Goal: Task Accomplishment & Management: Complete application form

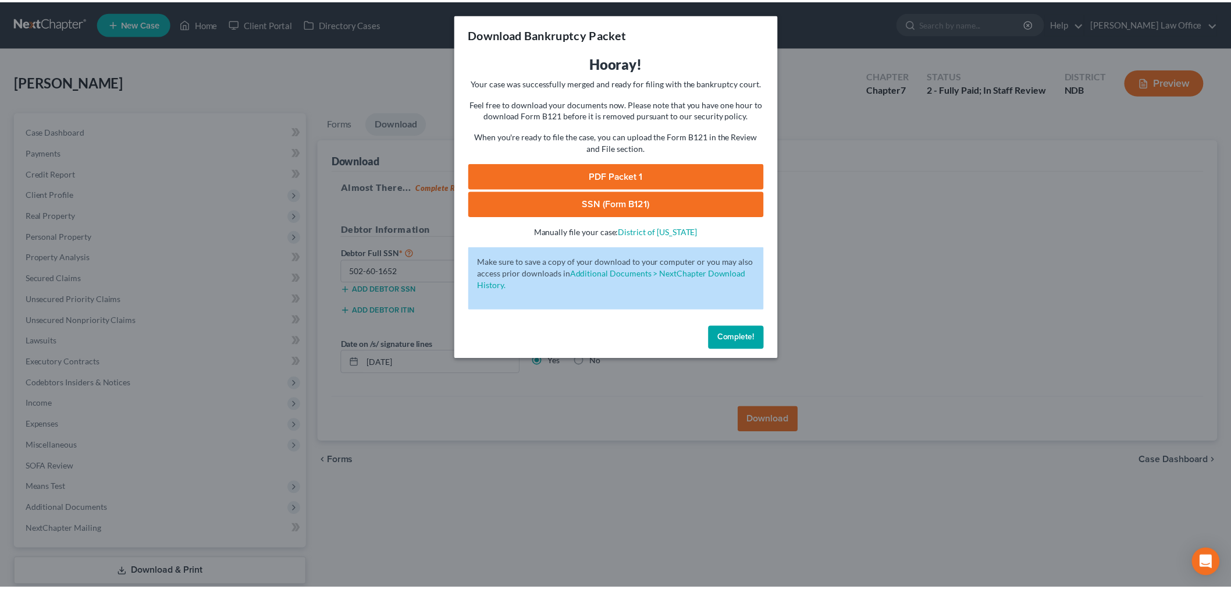
scroll to position [70, 0]
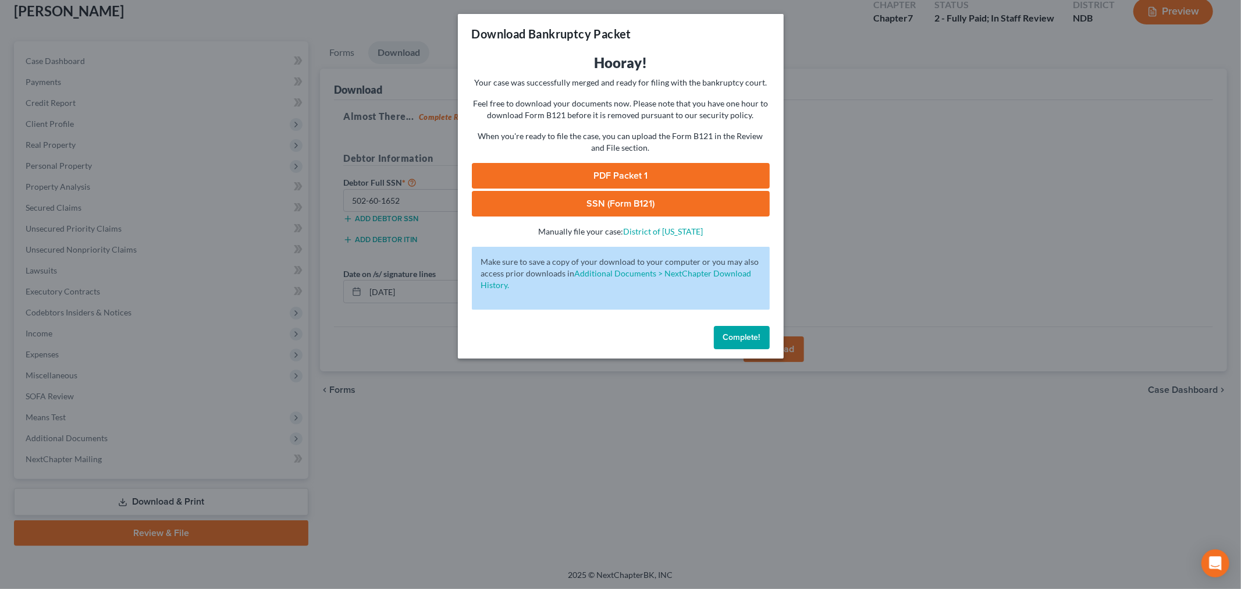
drag, startPoint x: 743, startPoint y: 333, endPoint x: 480, endPoint y: 292, distance: 266.3
click at [743, 333] on span "Complete!" at bounding box center [741, 337] width 37 height 10
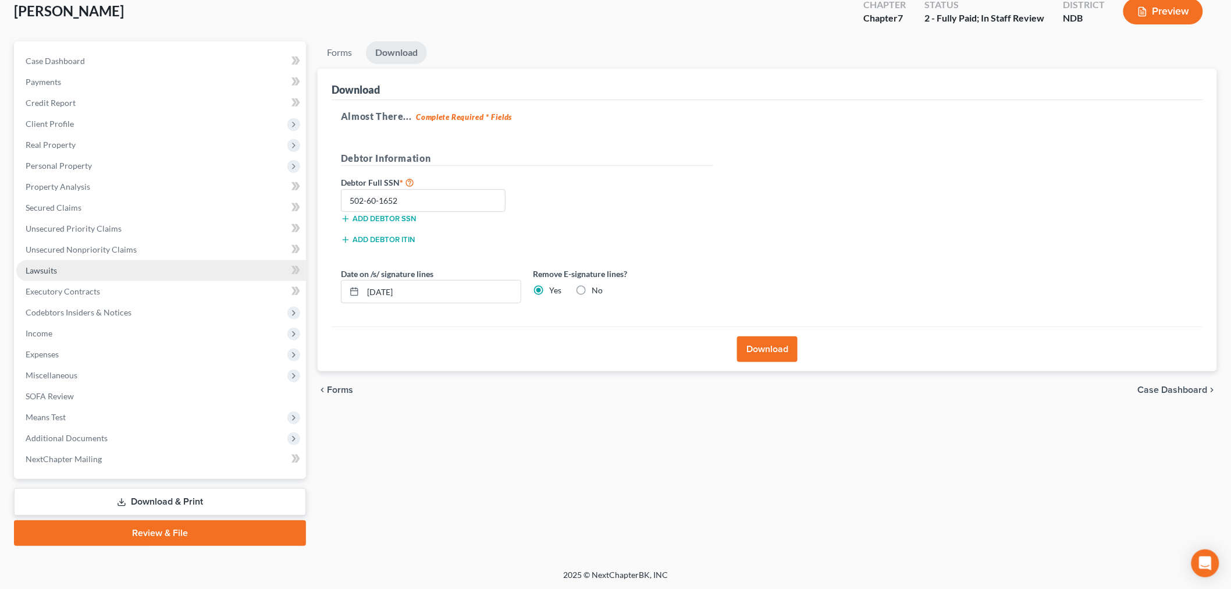
click at [119, 262] on link "Lawsuits" at bounding box center [161, 270] width 290 height 21
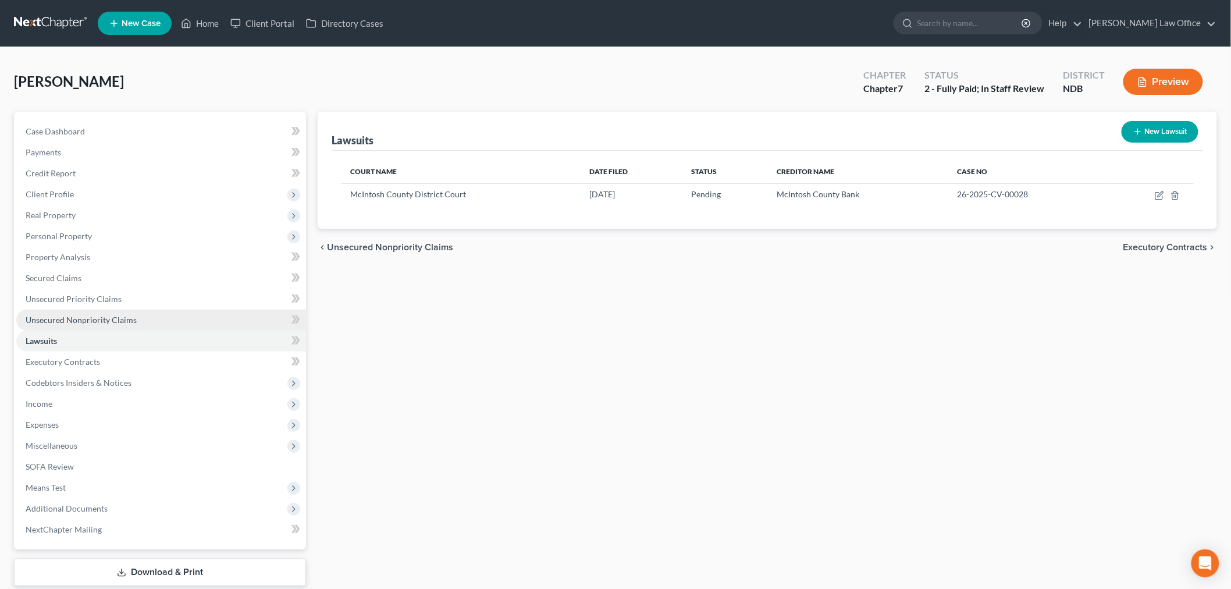
drag, startPoint x: 135, startPoint y: 321, endPoint x: 151, endPoint y: 325, distance: 16.7
click at [136, 321] on link "Unsecured Nonpriority Claims" at bounding box center [161, 320] width 290 height 21
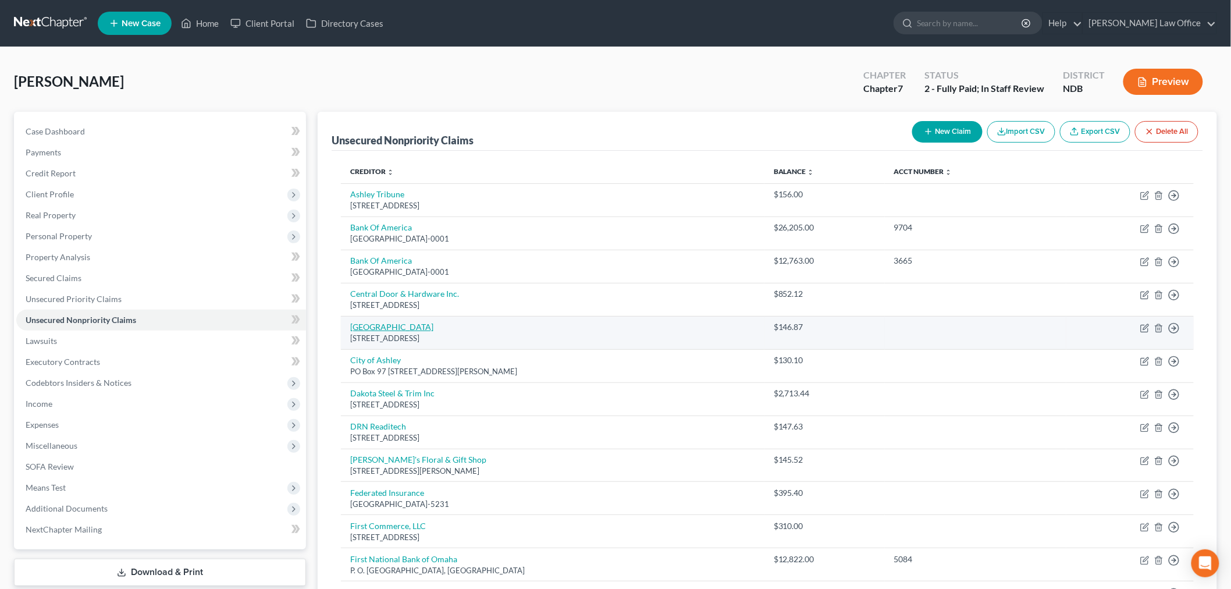
click at [389, 326] on link "CHS River Plains" at bounding box center [391, 327] width 83 height 10
select select "29"
select select "18"
select select "0"
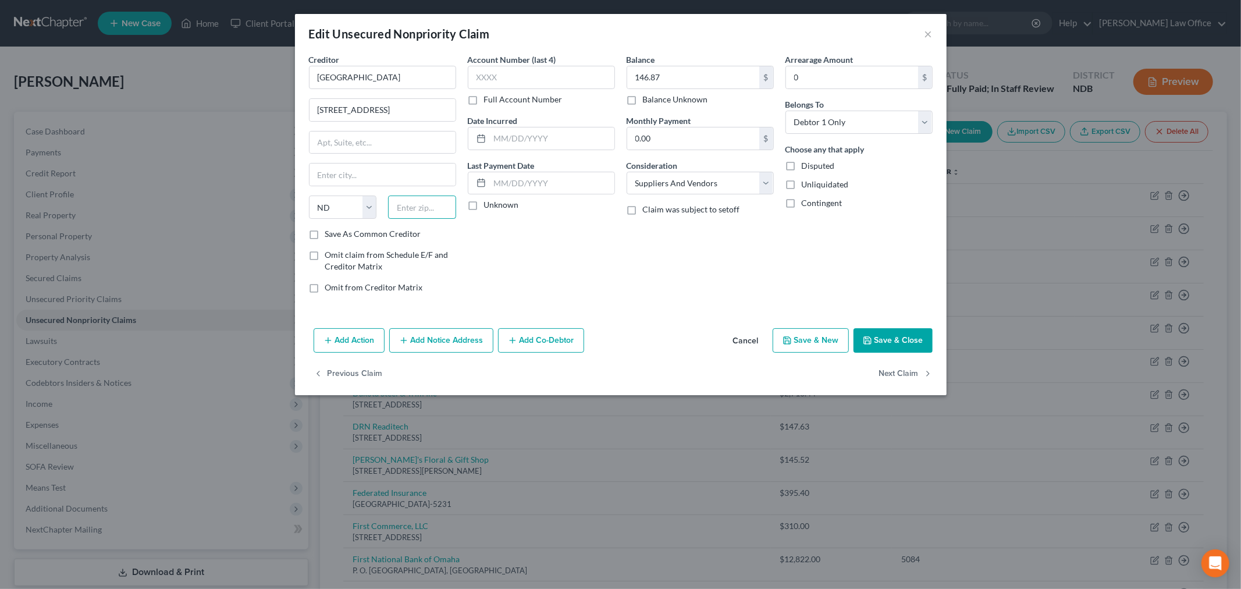
click at [427, 207] on input "text" at bounding box center [422, 207] width 68 height 23
type input "57442"
type input "Gettysburg"
select select "43"
click at [342, 235] on label "Save As Common Creditor" at bounding box center [373, 234] width 96 height 12
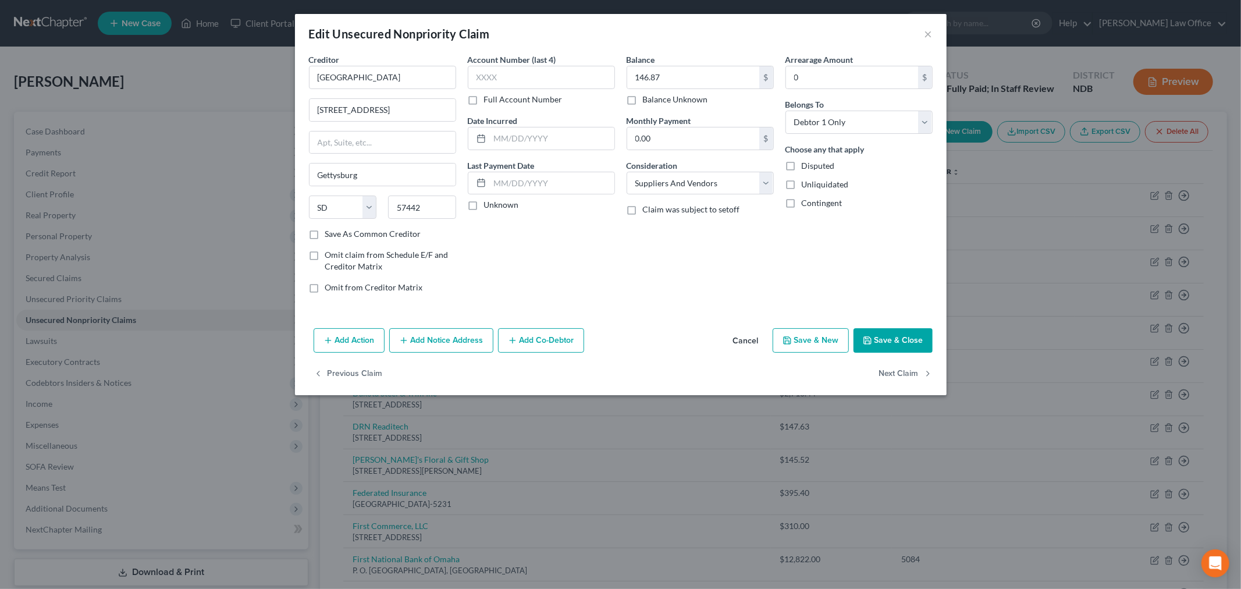
click at [338, 235] on input "Save As Common Creditor" at bounding box center [334, 232] width 8 height 8
click at [883, 329] on button "Save & Close" at bounding box center [893, 340] width 79 height 24
checkbox input "false"
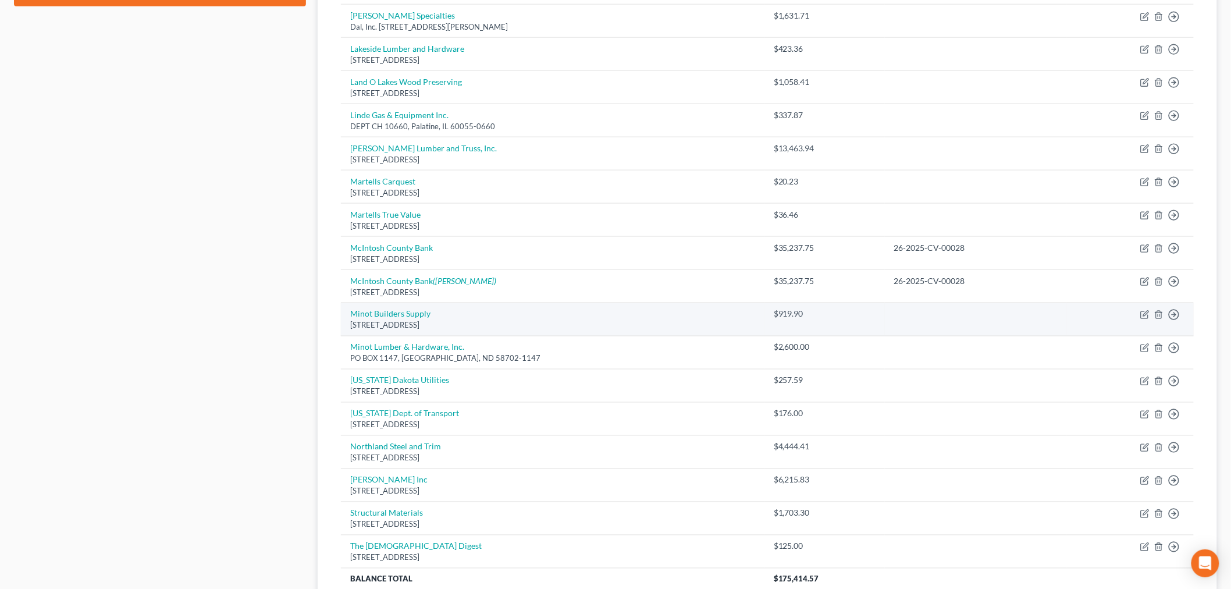
scroll to position [755, 0]
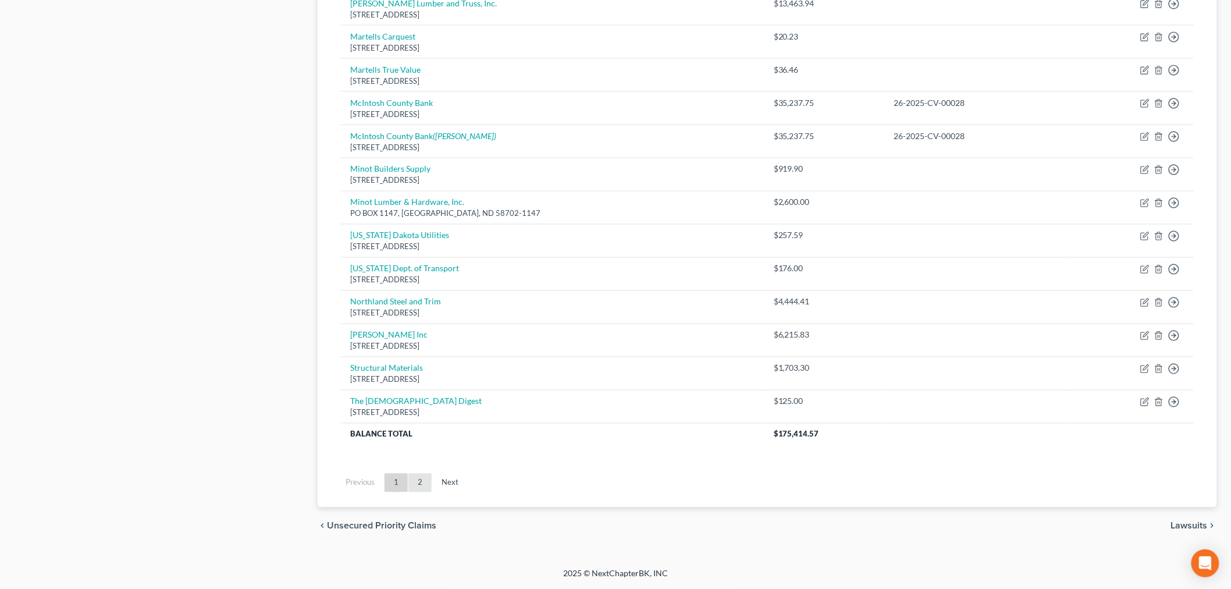
click at [423, 485] on link "2" at bounding box center [420, 483] width 23 height 19
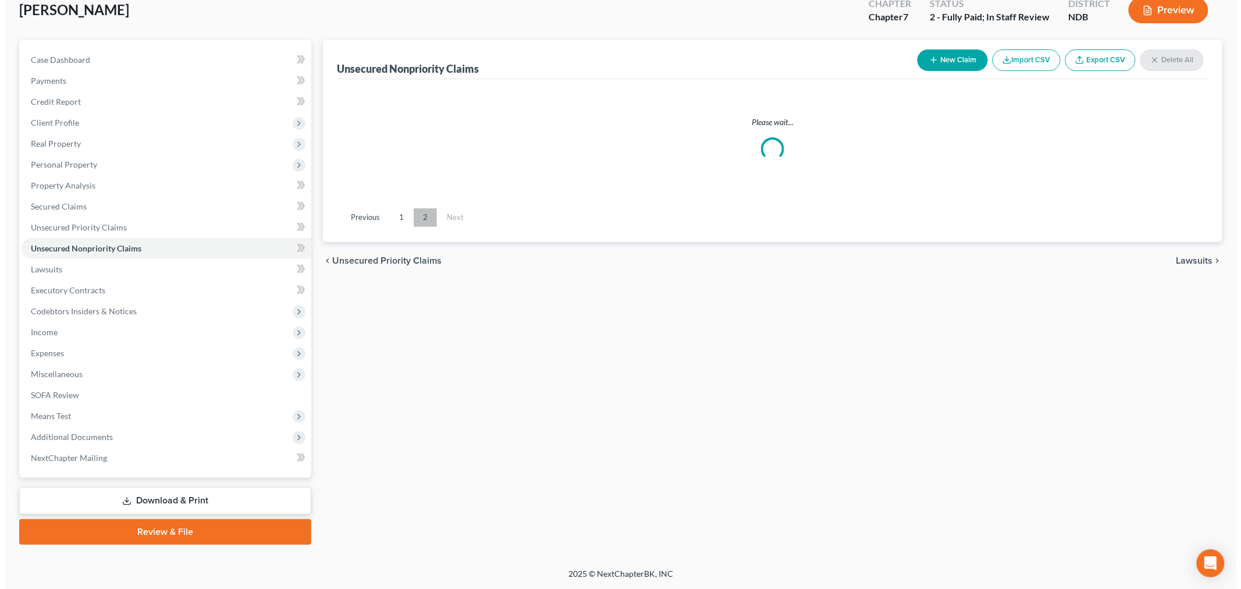
scroll to position [70, 0]
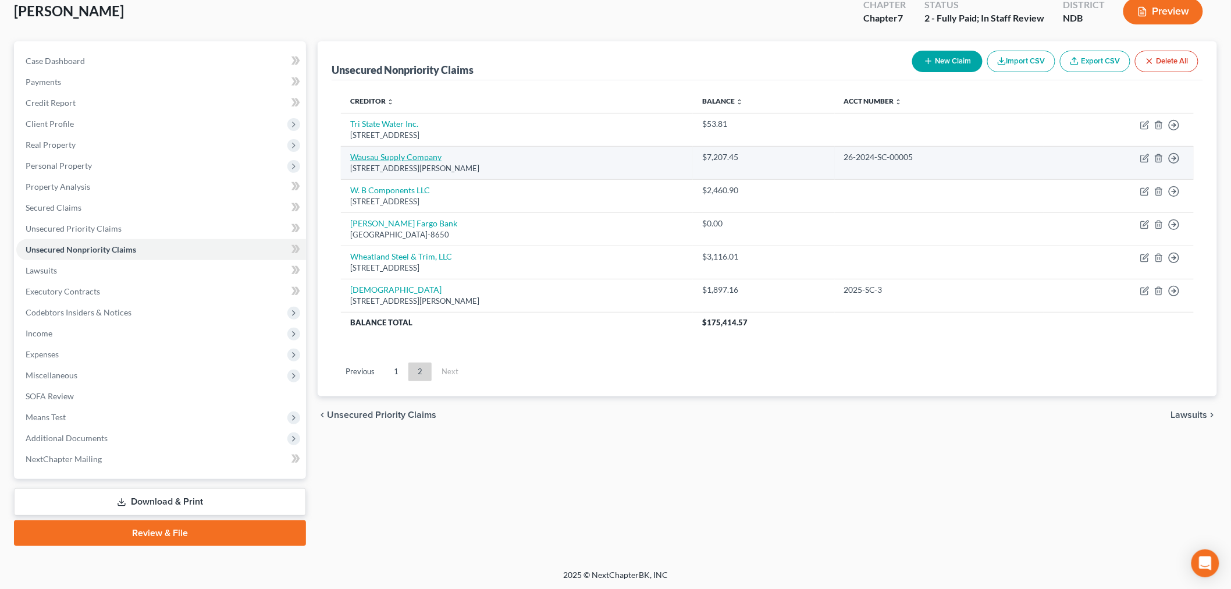
click at [422, 159] on link "Wausau Supply Company" at bounding box center [395, 157] width 91 height 10
select select "52"
select select "18"
select select "0"
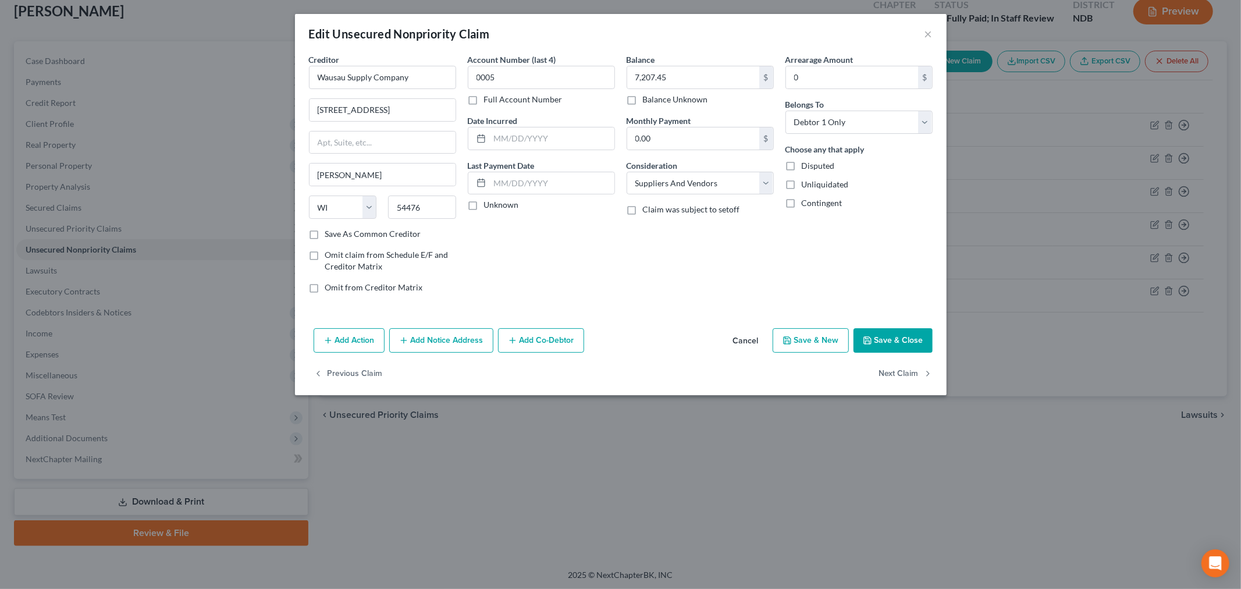
click at [450, 339] on button "Add Notice Address" at bounding box center [441, 340] width 104 height 24
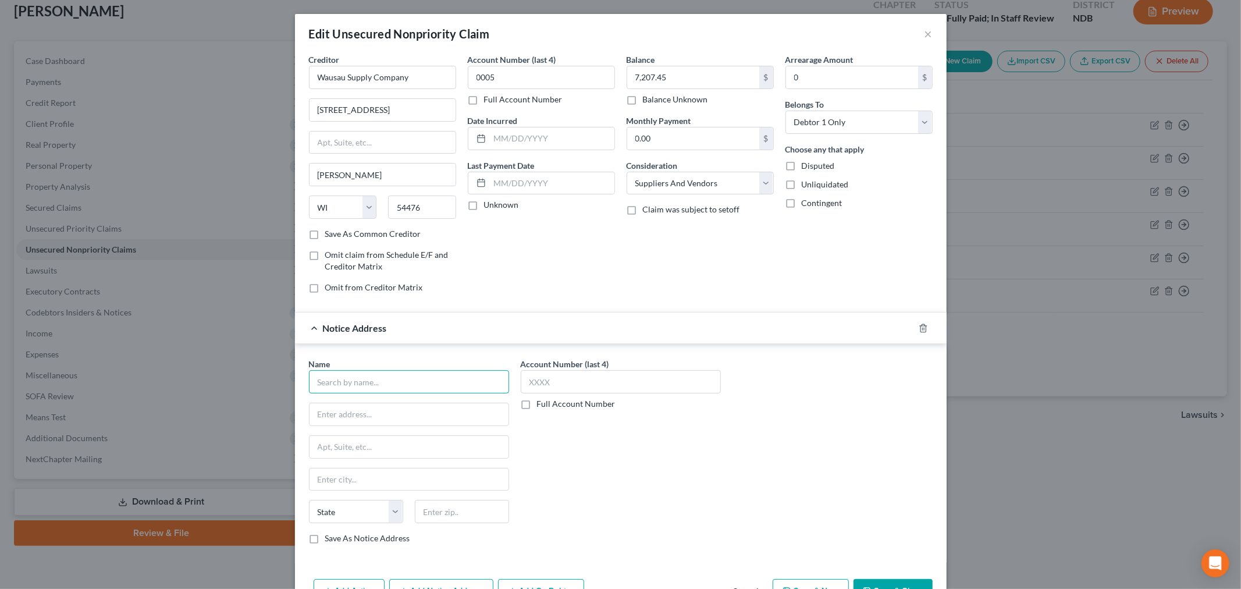
click at [411, 383] on input "text" at bounding box center [409, 381] width 200 height 23
click at [393, 417] on div "218 NP Avenue PO Box 1389, Fargo, ND 58107-1389" at bounding box center [378, 413] width 121 height 10
type input "Vogel Law Firm"
type input "218 NP Avenue"
type input "PO Box 1389"
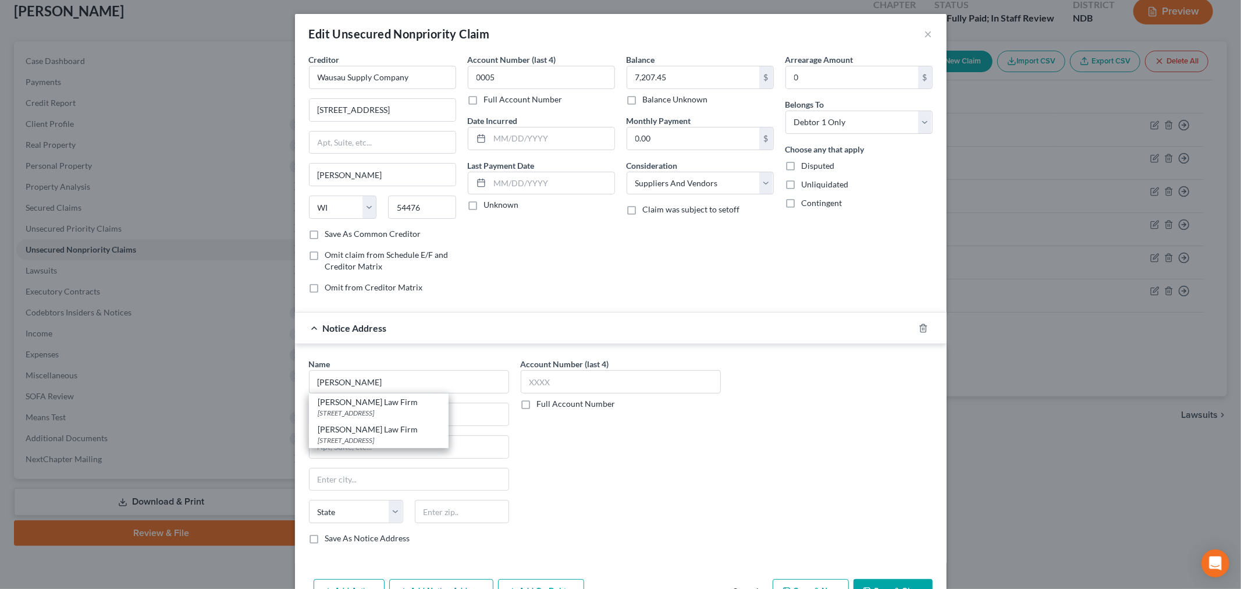
type input "Fargo"
select select "29"
type input "58107-1389"
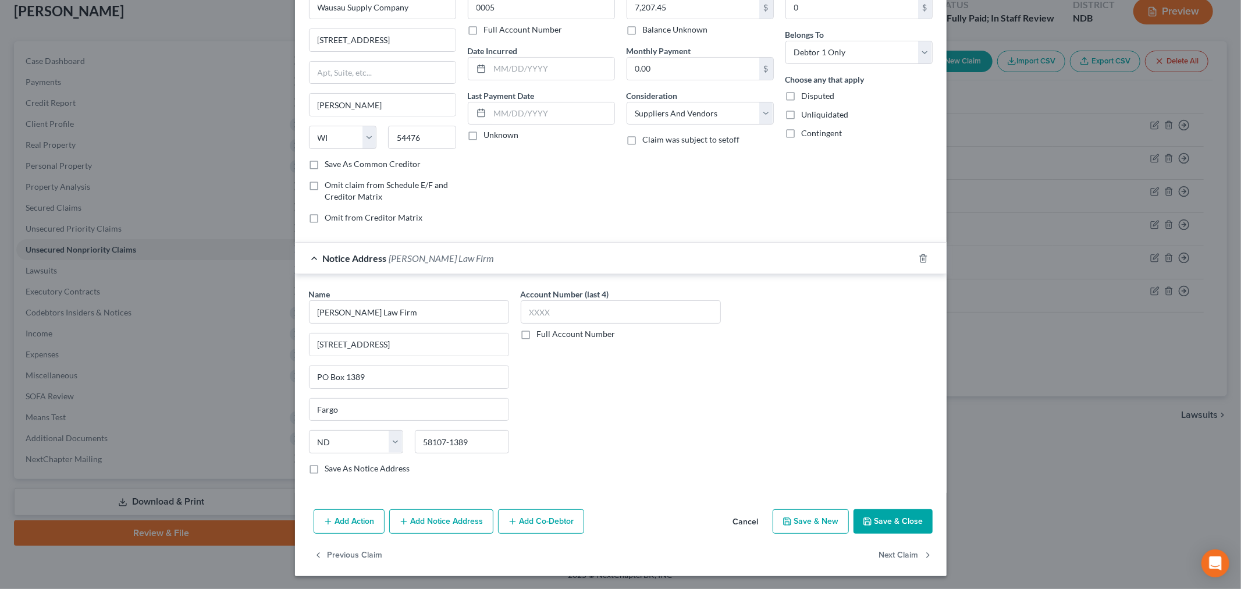
scroll to position [72, 0]
click at [889, 499] on div "Creditor * Wausau Supply Company 7305 Commerce Drive Schofield State AL AK AR A…" at bounding box center [621, 243] width 652 height 521
click at [889, 516] on button "Save & Close" at bounding box center [893, 520] width 79 height 24
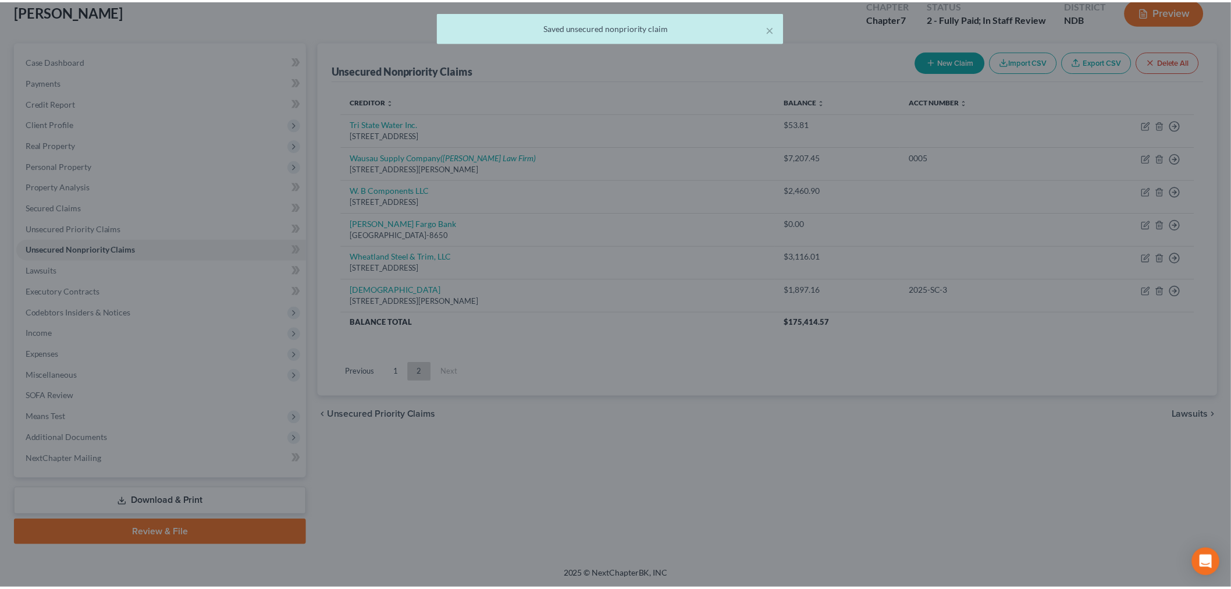
scroll to position [0, 0]
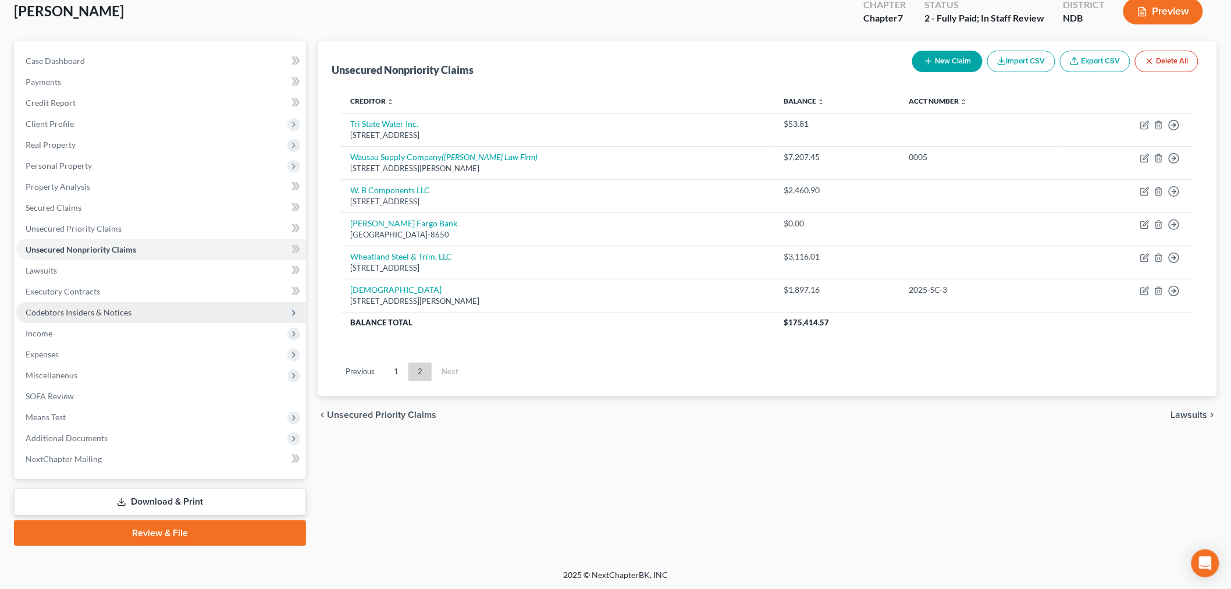
click at [144, 316] on span "Codebtors Insiders & Notices" at bounding box center [161, 312] width 290 height 21
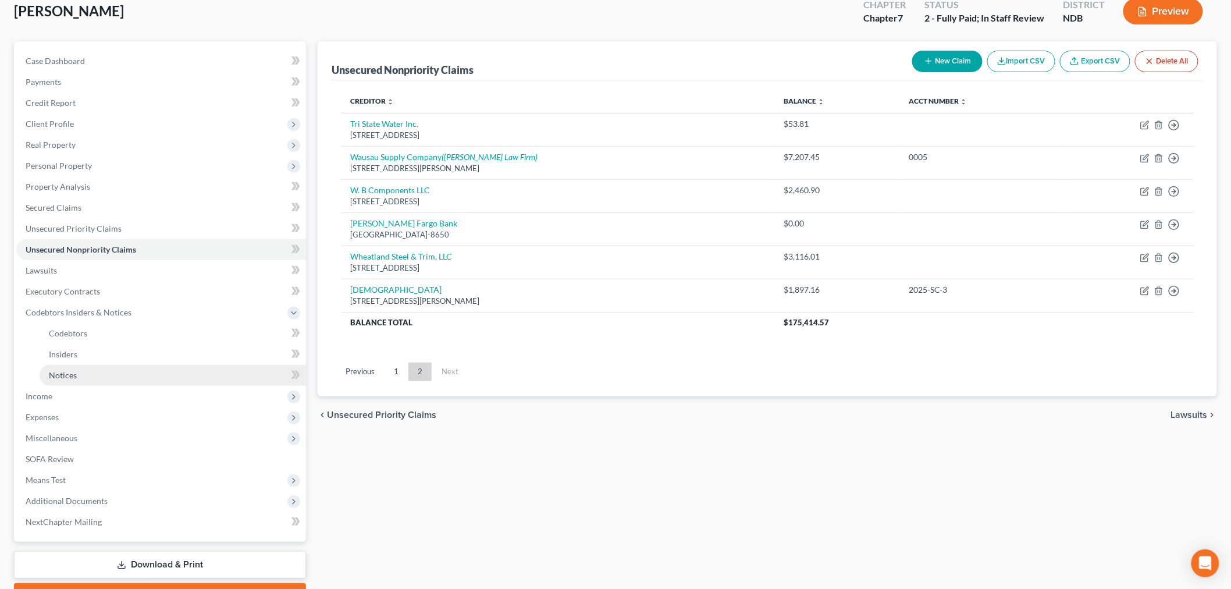
click at [112, 368] on link "Notices" at bounding box center [173, 375] width 267 height 21
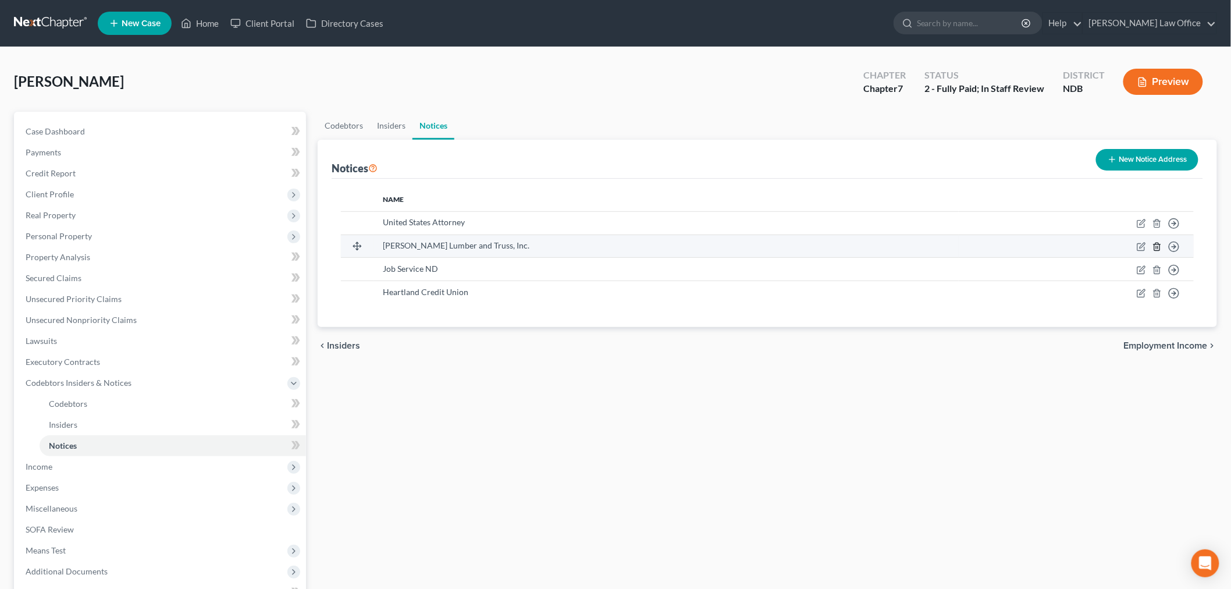
click at [1153, 243] on icon "button" at bounding box center [1157, 246] width 9 height 9
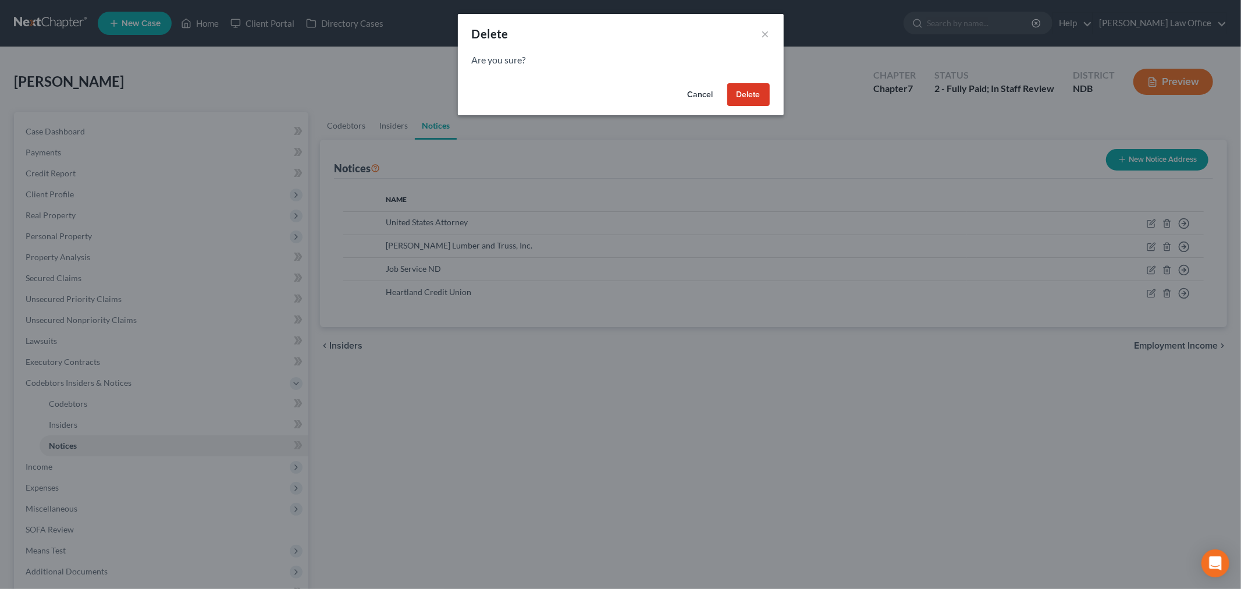
click at [751, 93] on button "Delete" at bounding box center [748, 94] width 42 height 23
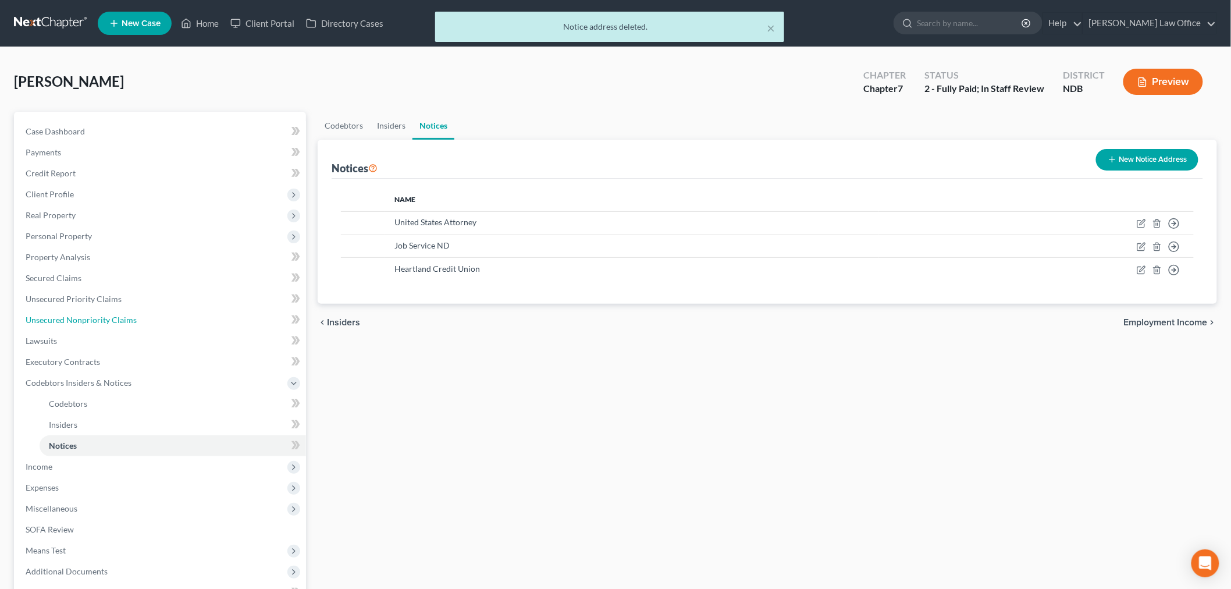
drag, startPoint x: 125, startPoint y: 321, endPoint x: 700, endPoint y: 402, distance: 581.1
click at [126, 321] on span "Unsecured Nonpriority Claims" at bounding box center [81, 320] width 111 height 10
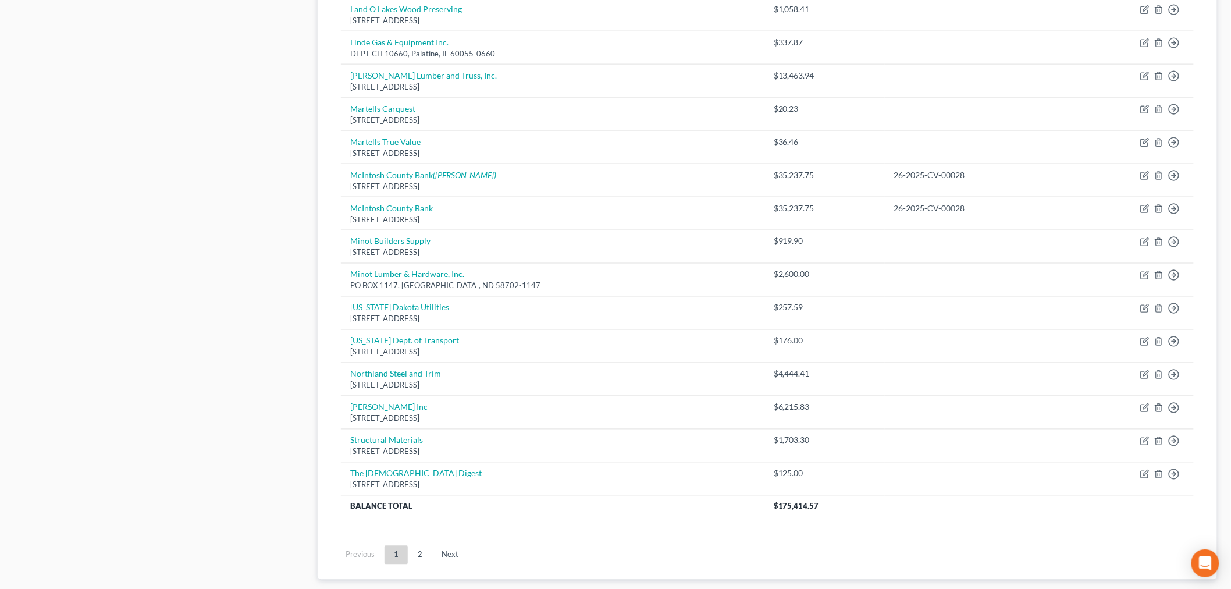
scroll to position [711, 0]
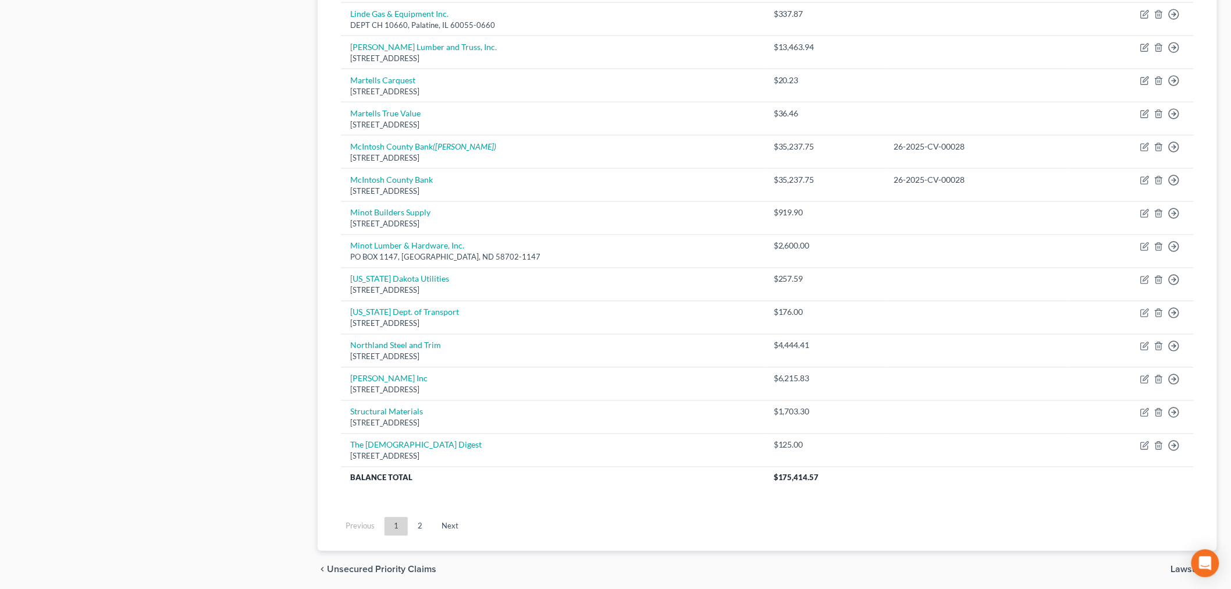
click at [417, 527] on link "2" at bounding box center [420, 526] width 23 height 19
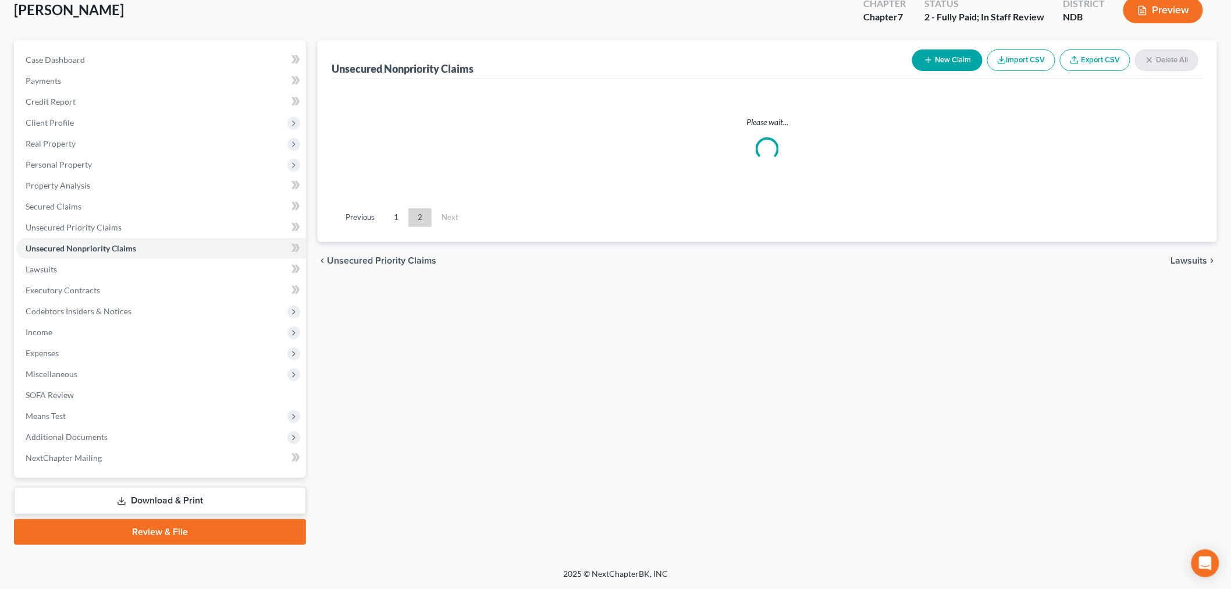
scroll to position [70, 0]
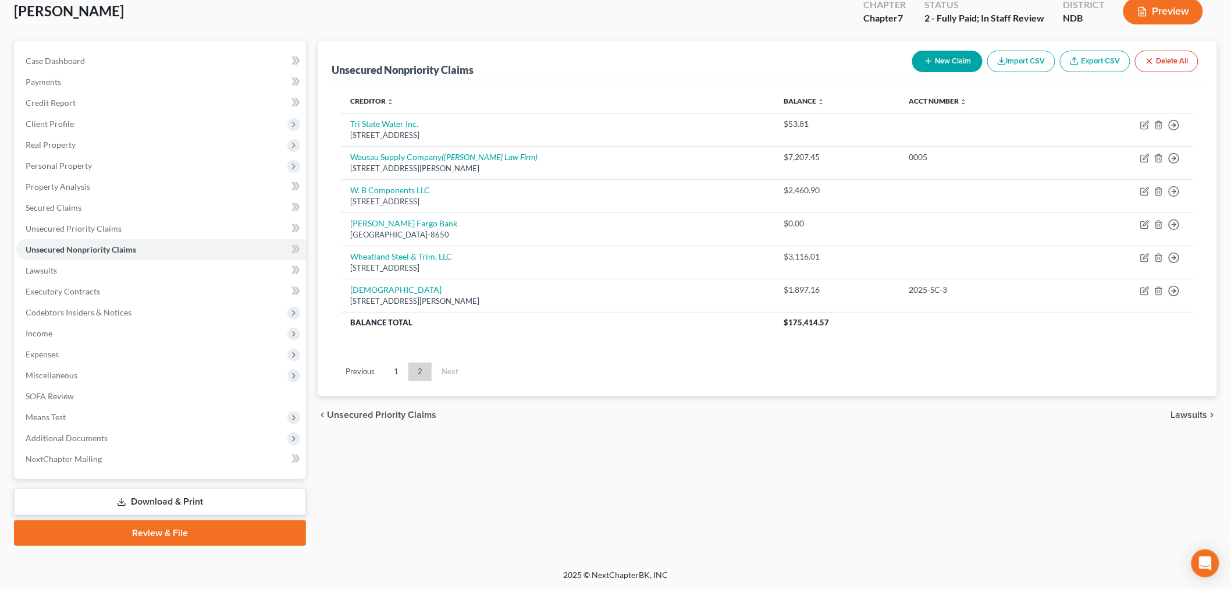
drag, startPoint x: 402, startPoint y: 374, endPoint x: 425, endPoint y: 382, distance: 25.0
click at [403, 375] on link "1" at bounding box center [396, 372] width 23 height 19
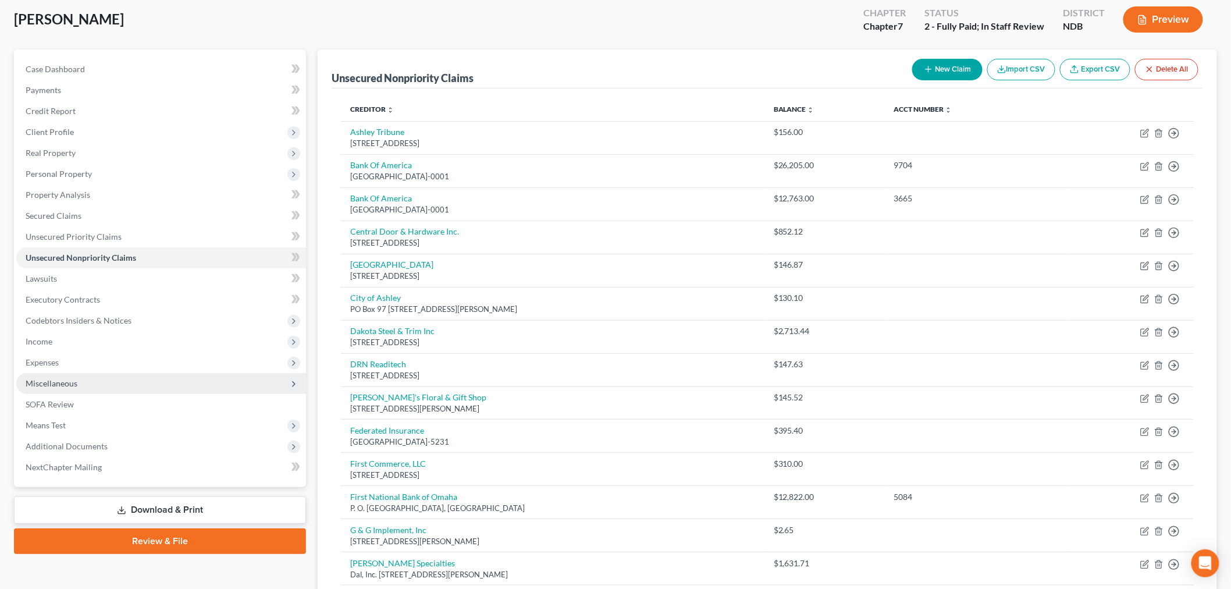
scroll to position [0, 0]
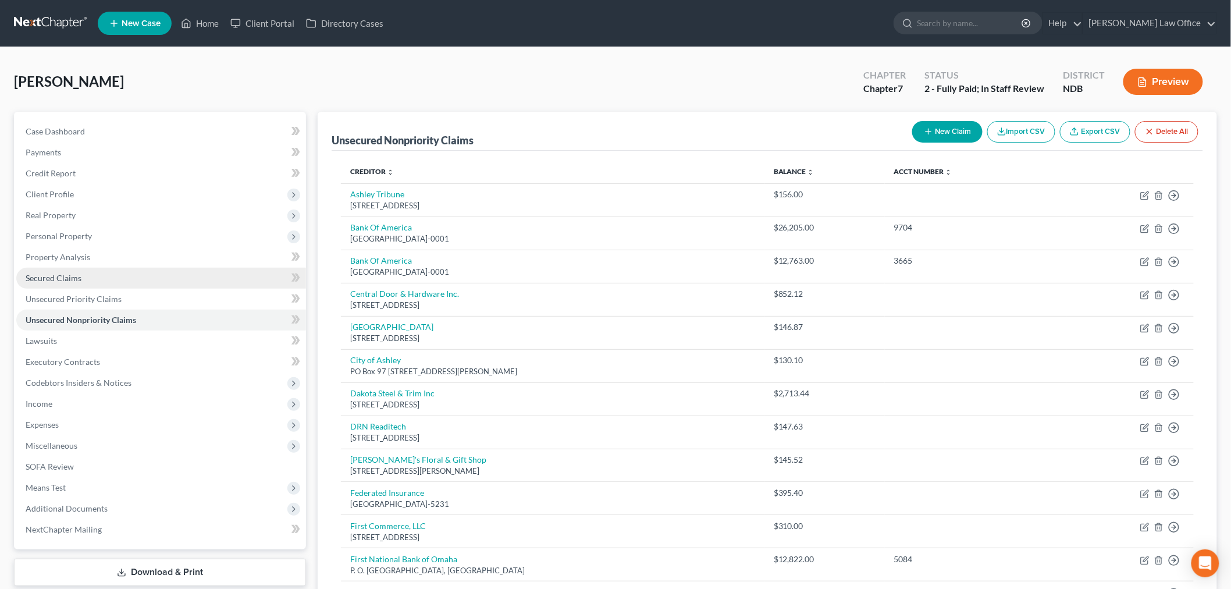
click at [65, 279] on span "Secured Claims" at bounding box center [54, 278] width 56 height 10
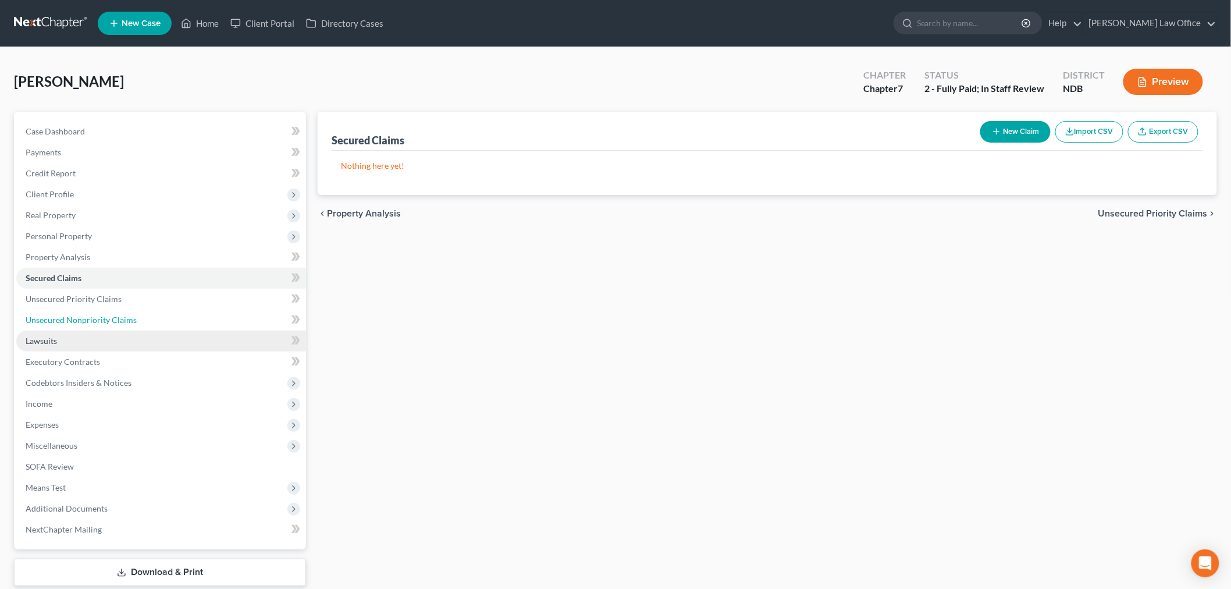
click at [95, 315] on span "Unsecured Nonpriority Claims" at bounding box center [81, 320] width 111 height 10
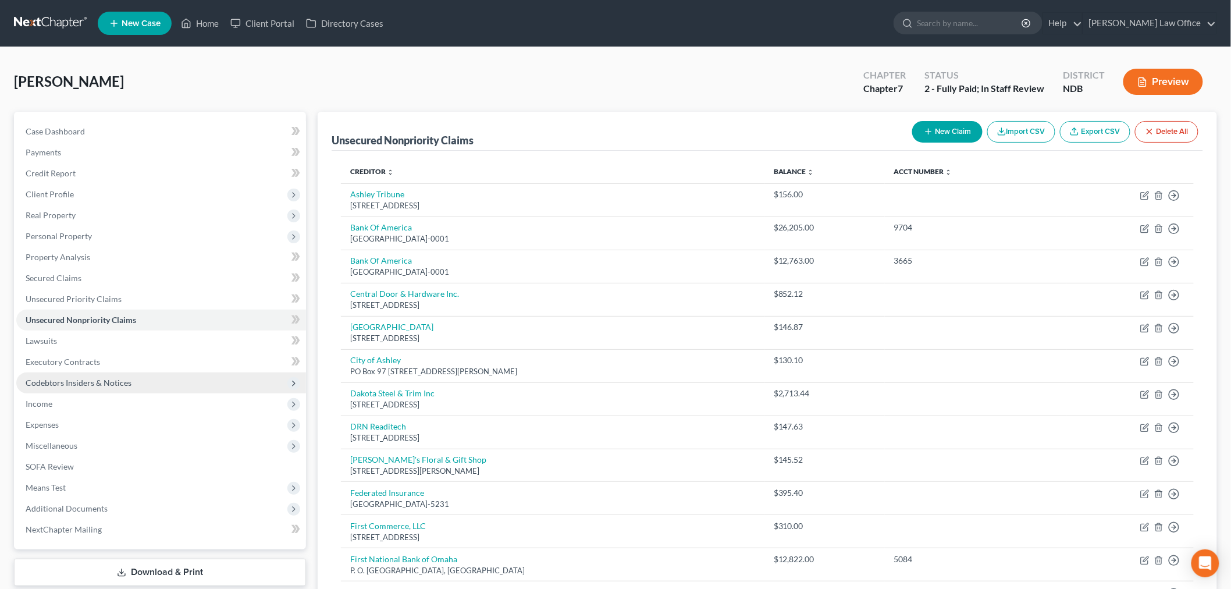
click at [145, 379] on span "Codebtors Insiders & Notices" at bounding box center [161, 382] width 290 height 21
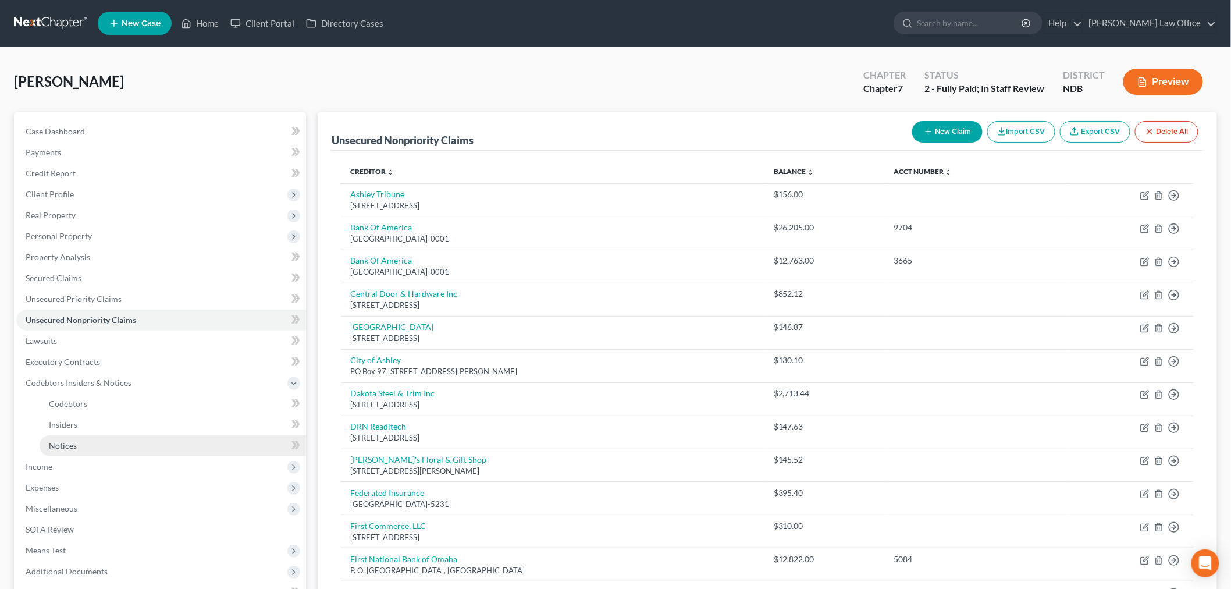
click at [74, 446] on span "Notices" at bounding box center [63, 446] width 28 height 10
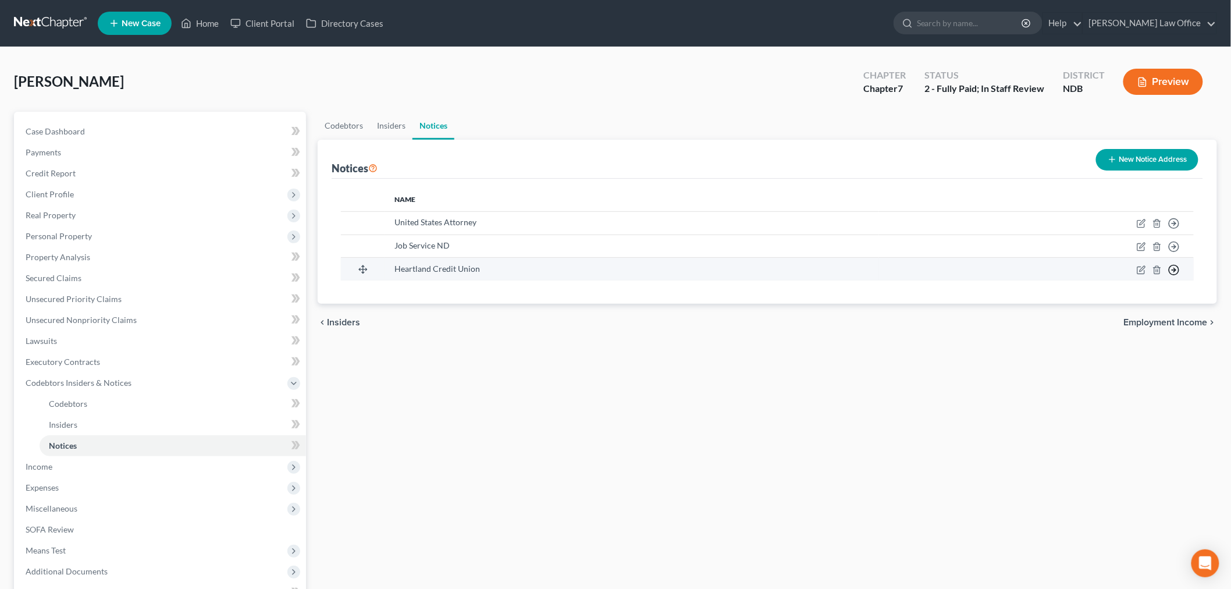
click at [1173, 229] on icon "button" at bounding box center [1175, 224] width 12 height 12
click at [1124, 317] on link "Move to F" at bounding box center [1135, 317] width 65 height 20
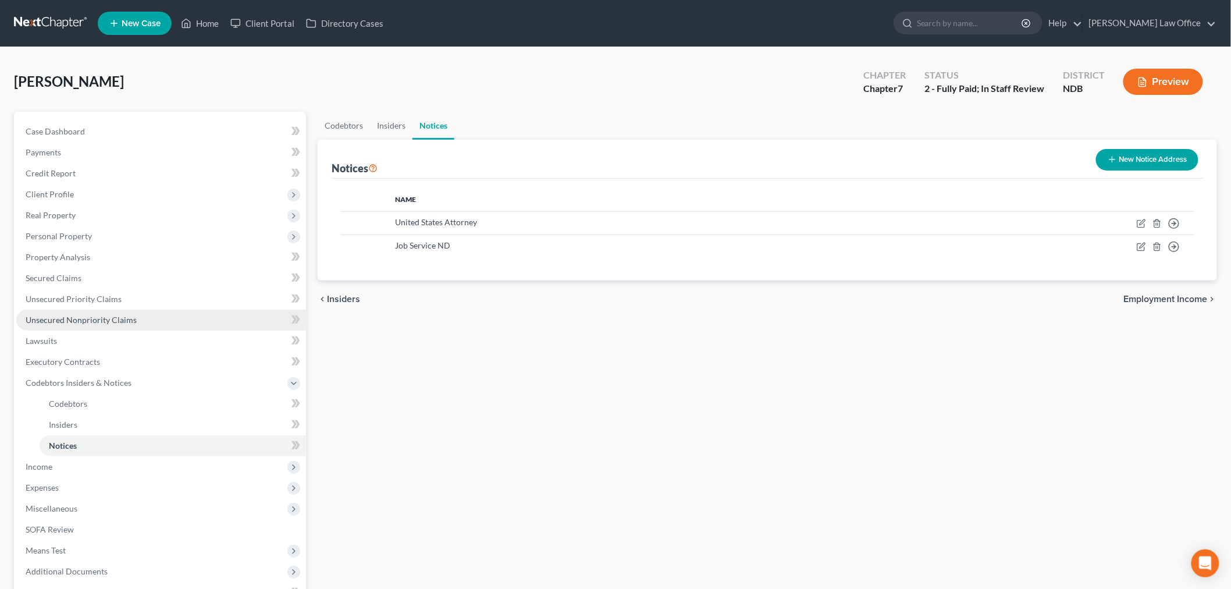
click at [101, 317] on span "Unsecured Nonpriority Claims" at bounding box center [81, 320] width 111 height 10
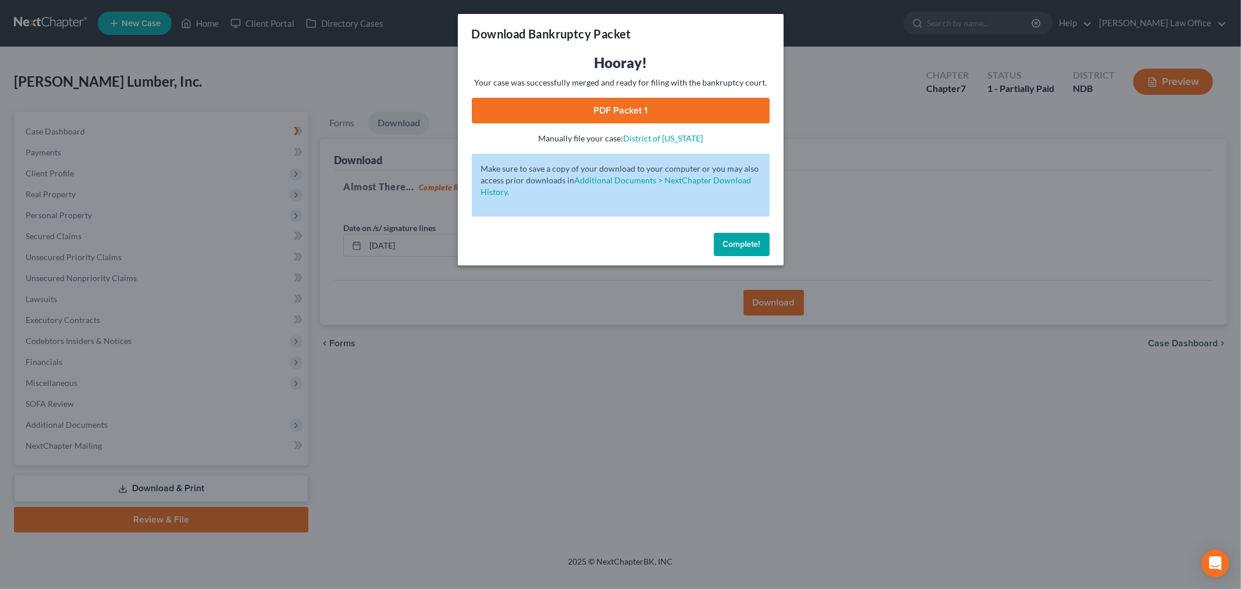
drag, startPoint x: 740, startPoint y: 239, endPoint x: 376, endPoint y: 264, distance: 364.6
click at [738, 239] on span "Complete!" at bounding box center [741, 244] width 37 height 10
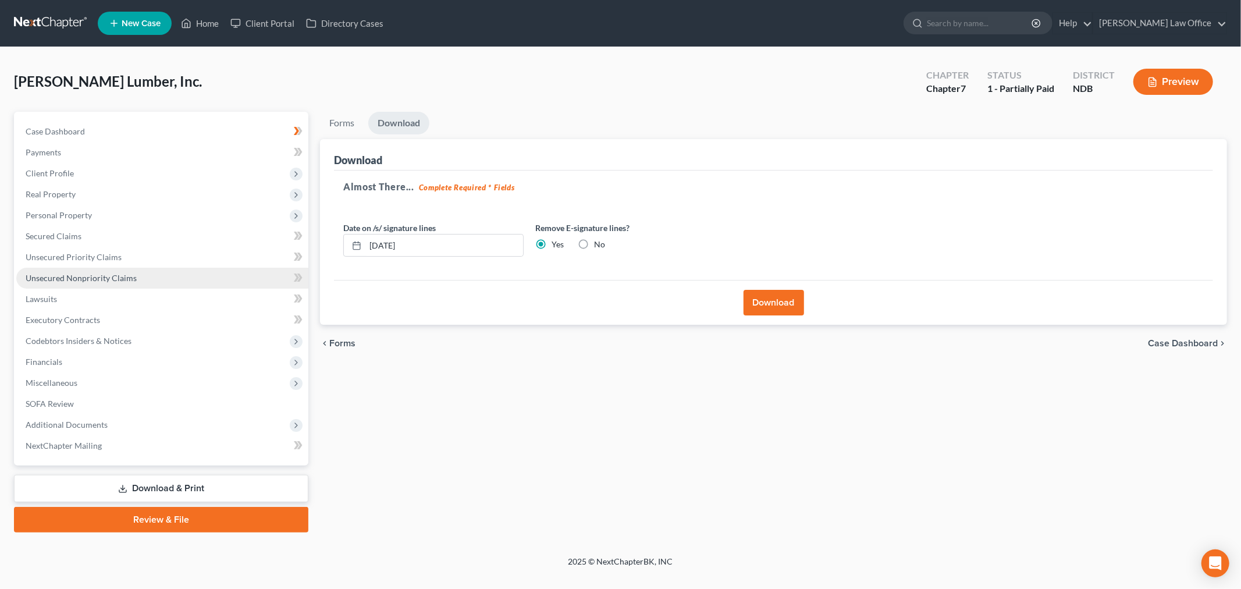
click at [150, 276] on link "Unsecured Nonpriority Claims" at bounding box center [162, 278] width 292 height 21
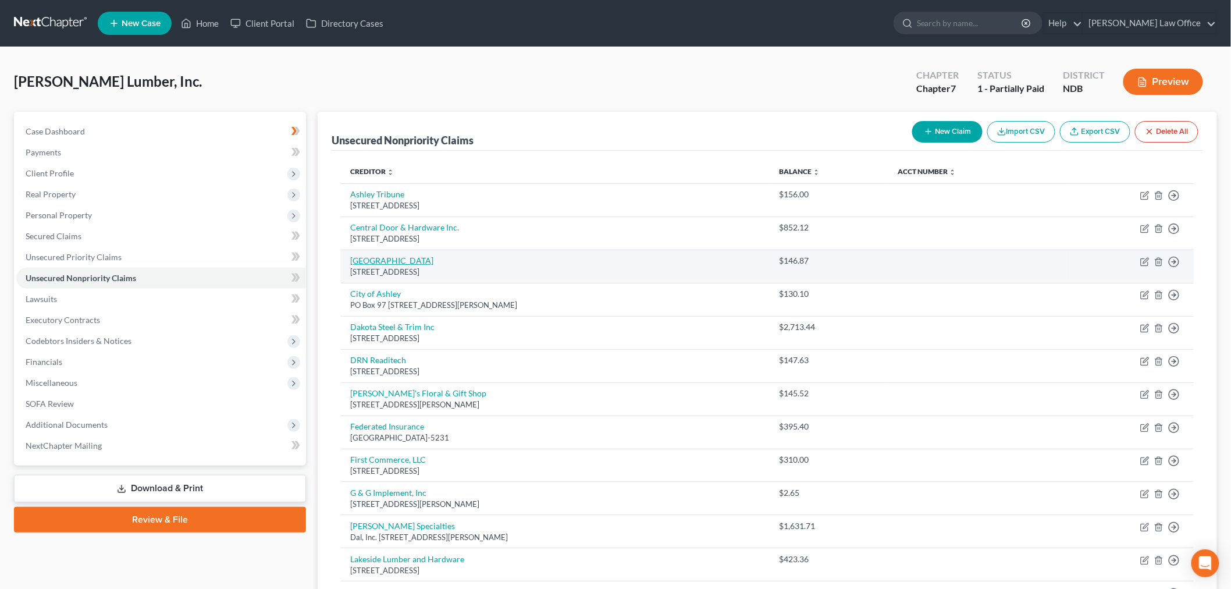
click at [386, 263] on link "[GEOGRAPHIC_DATA]" at bounding box center [391, 260] width 83 height 10
select select "29"
select select "11"
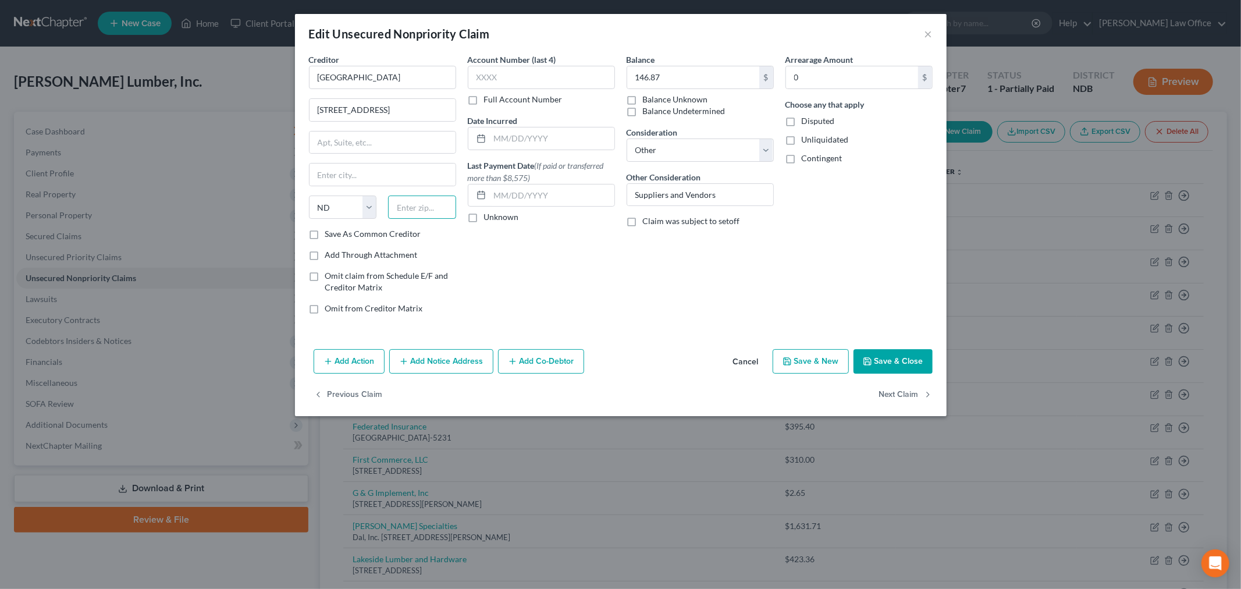
click at [429, 205] on input "text" at bounding box center [422, 207] width 68 height 23
type input "57442"
type input "Gettysburg"
select select "43"
click at [903, 360] on button "Save & Close" at bounding box center [893, 361] width 79 height 24
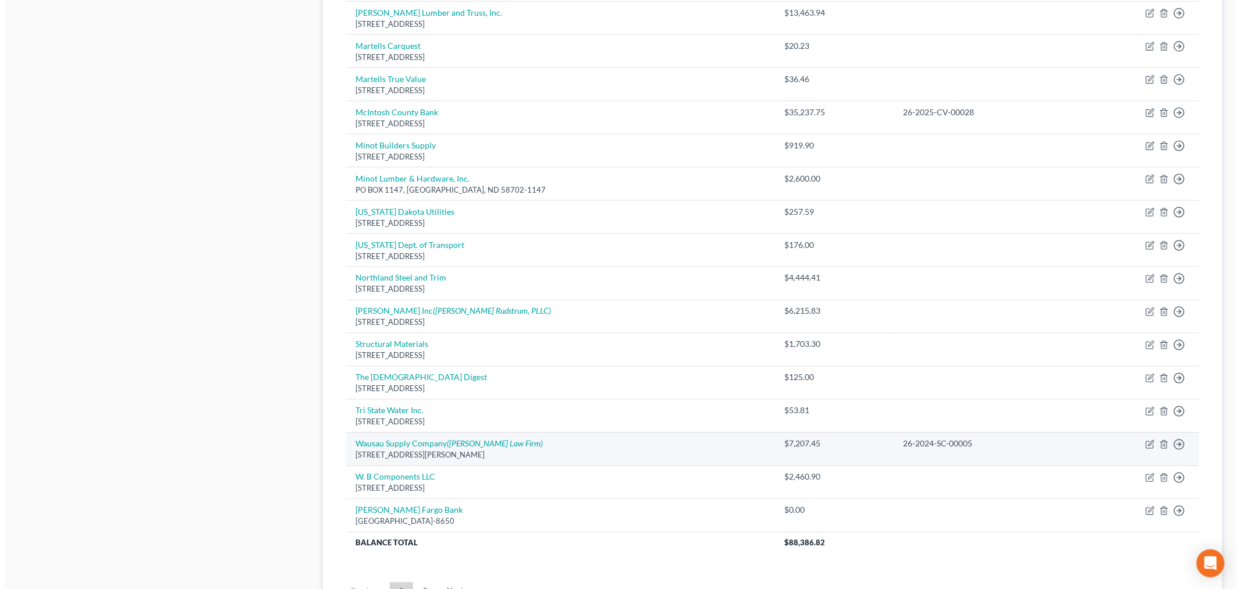
scroll to position [647, 0]
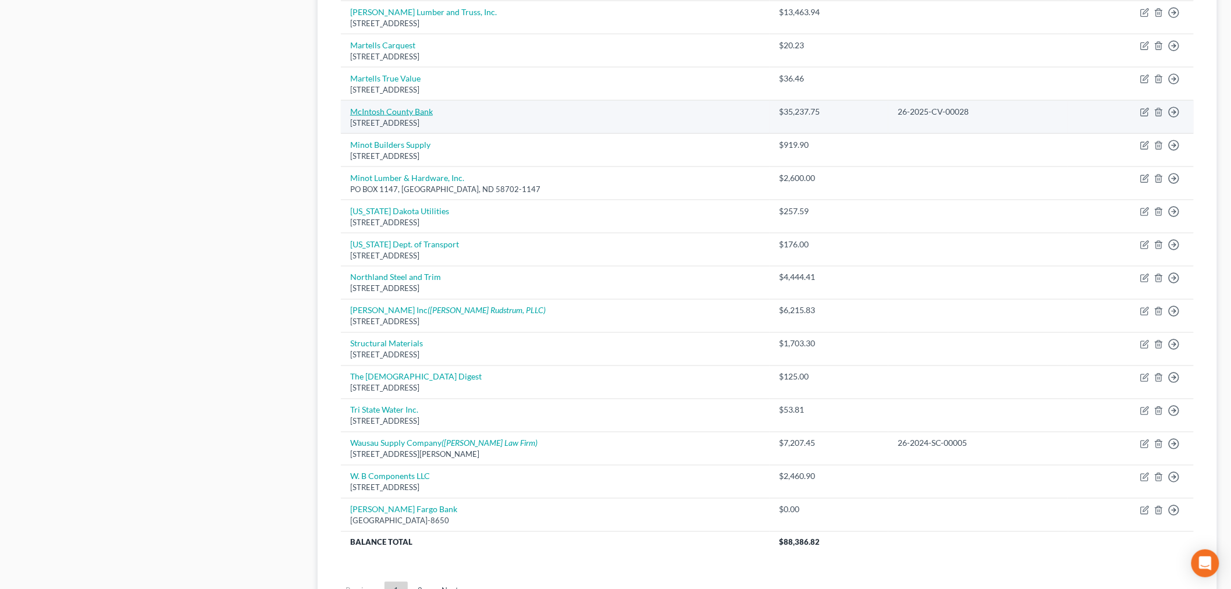
click at [396, 112] on link "McIntosh County Bank" at bounding box center [391, 112] width 83 height 10
select select "29"
select select "11"
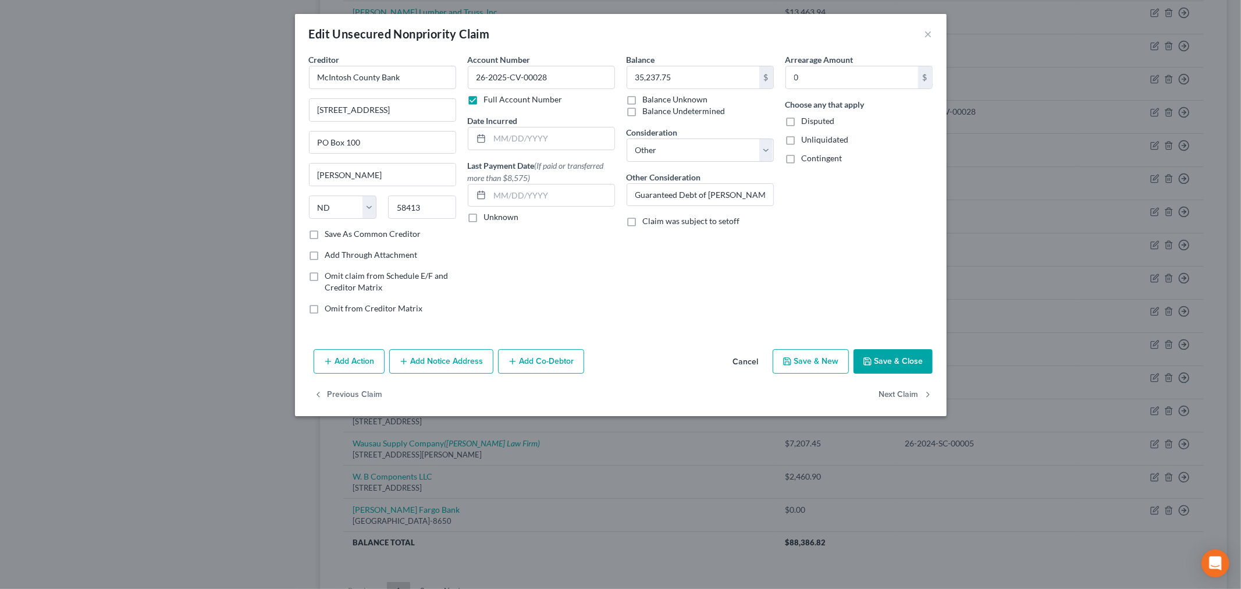
click at [431, 358] on button "Add Notice Address" at bounding box center [441, 361] width 104 height 24
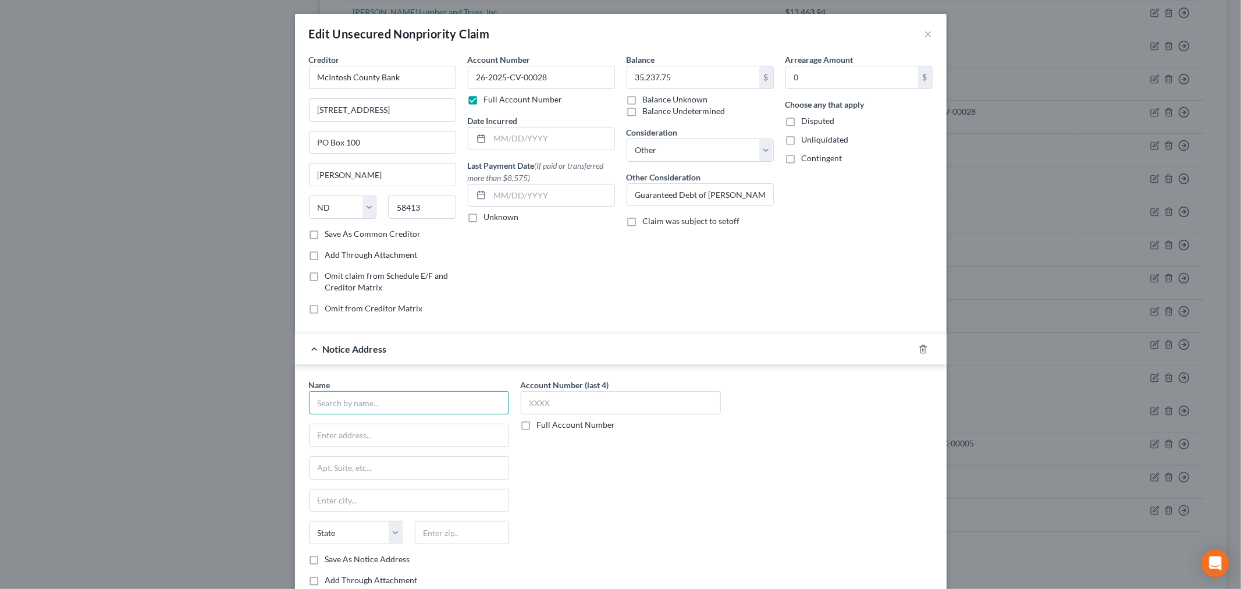
click at [386, 403] on input "text" at bounding box center [409, 402] width 200 height 23
click at [431, 431] on div "Attorney at Law 1100 College Dr., Bismarck, ND 58501" at bounding box center [394, 434] width 152 height 10
type input "Samuel Larson"
type input "Attorney at Law"
type input "1100 College Dr."
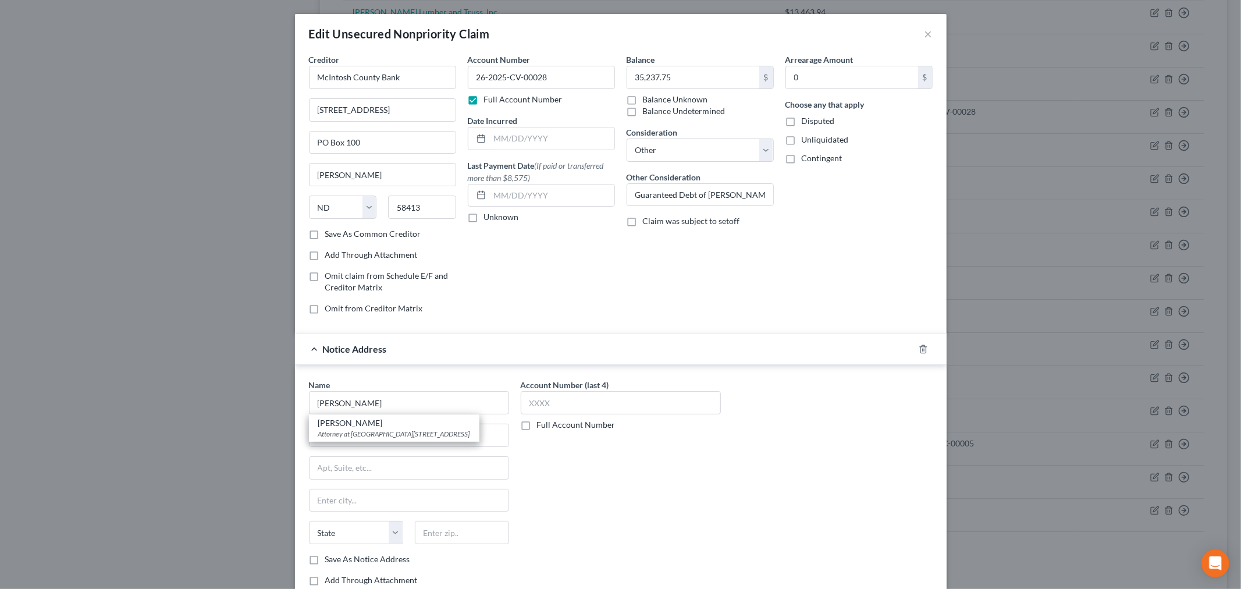
type input "Bismarck"
select select "29"
type input "58501"
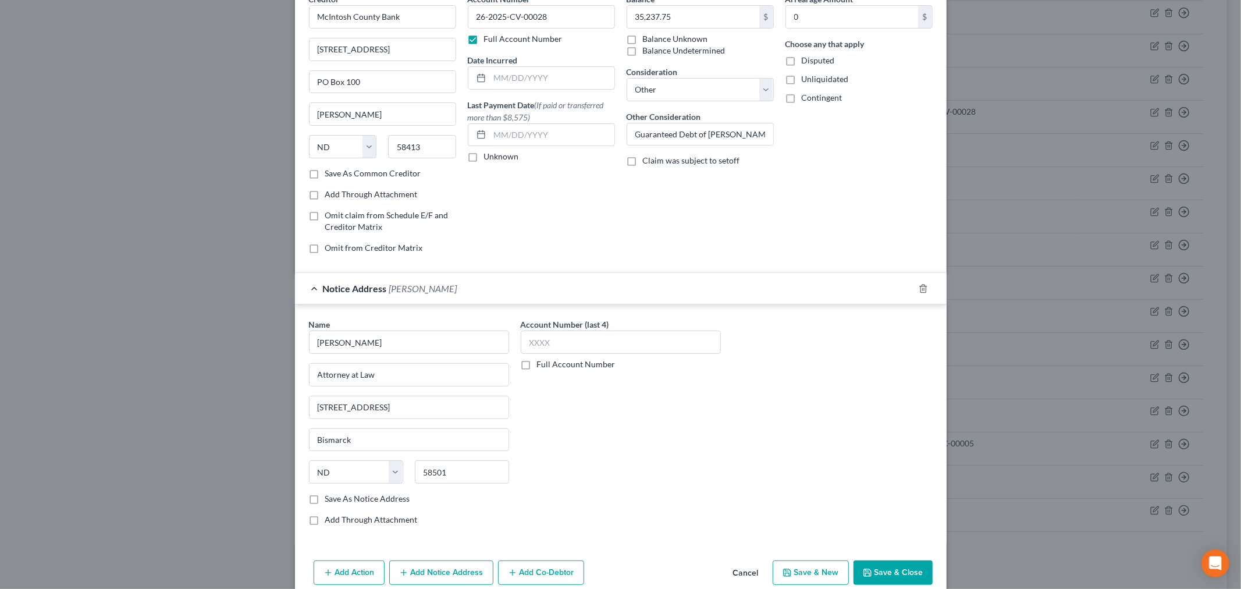
scroll to position [114, 0]
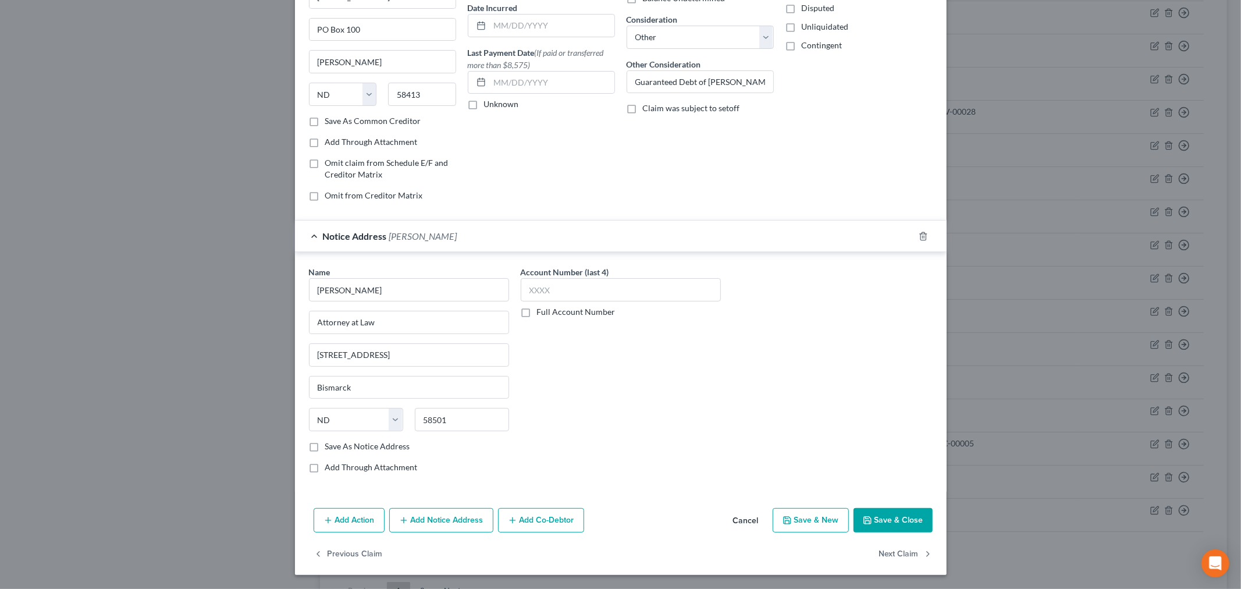
drag, startPoint x: 874, startPoint y: 514, endPoint x: 549, endPoint y: 475, distance: 327.1
click at [874, 514] on button "Save & Close" at bounding box center [893, 520] width 79 height 24
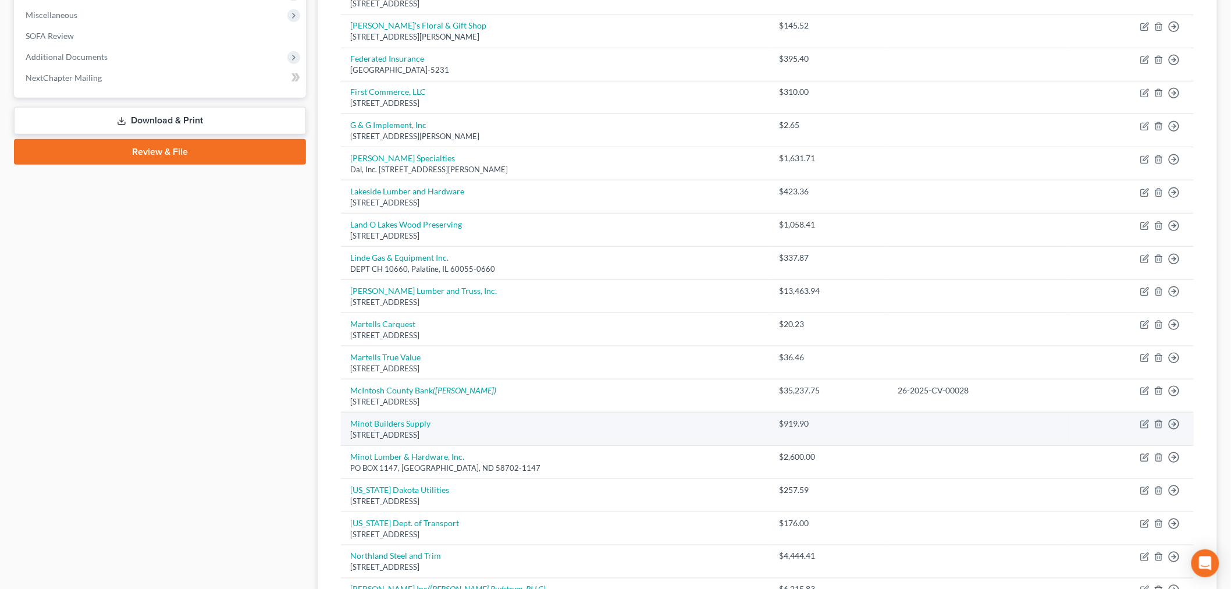
scroll to position [388, 0]
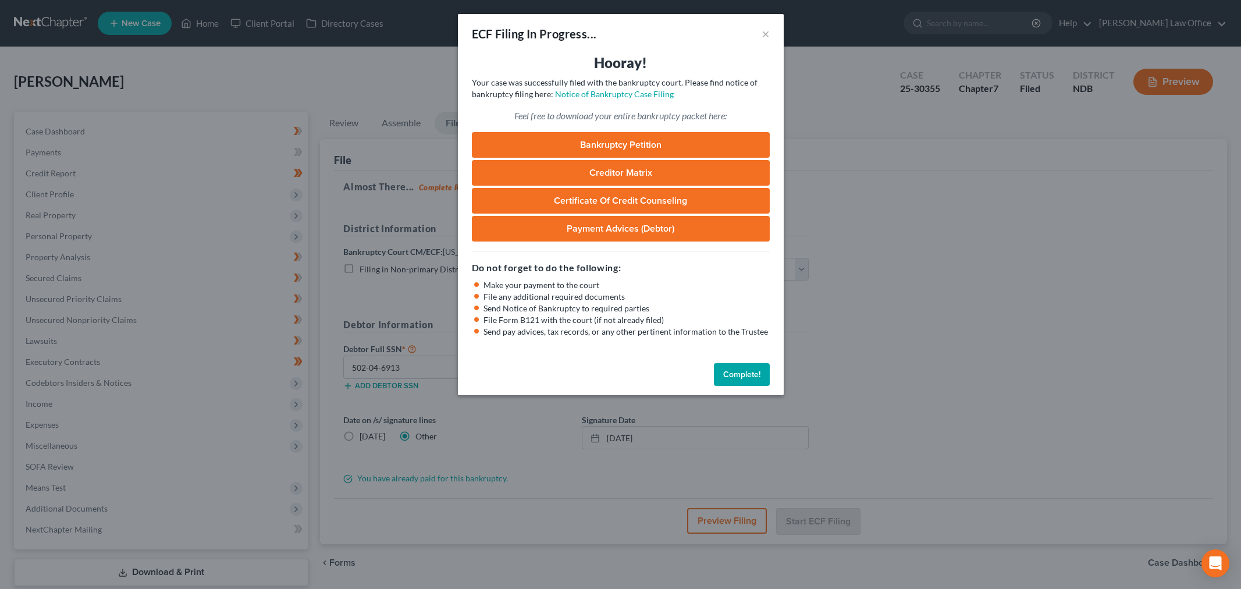
select select "0"
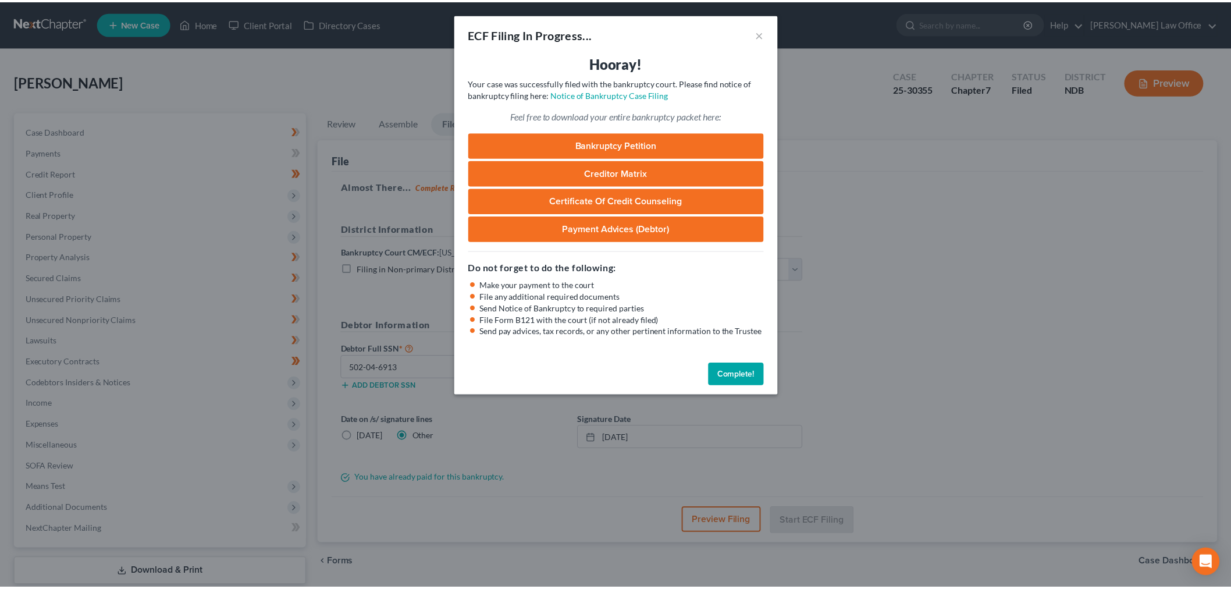
scroll to position [70, 0]
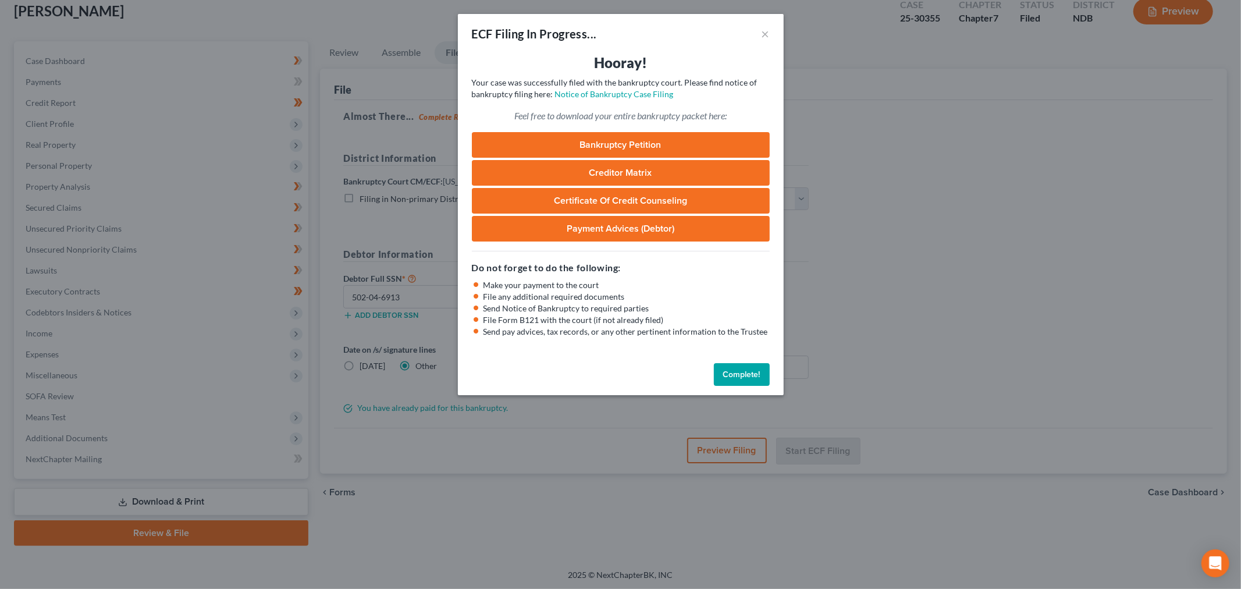
drag, startPoint x: 737, startPoint y: 377, endPoint x: 726, endPoint y: 379, distance: 11.9
click at [737, 377] on button "Complete!" at bounding box center [742, 374] width 56 height 23
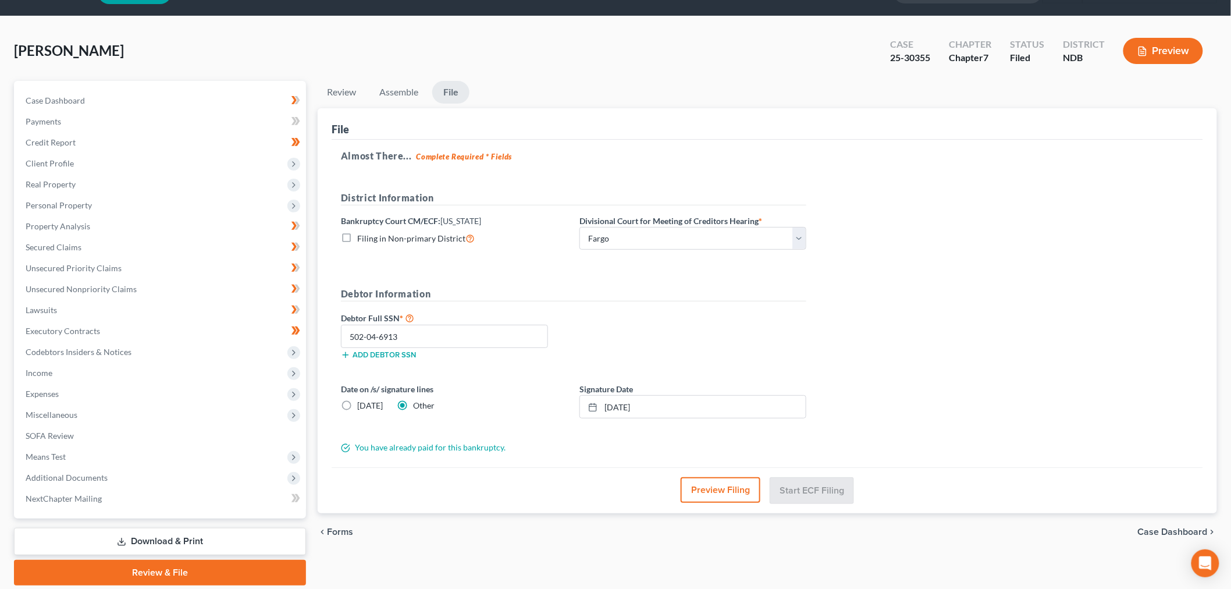
scroll to position [0, 0]
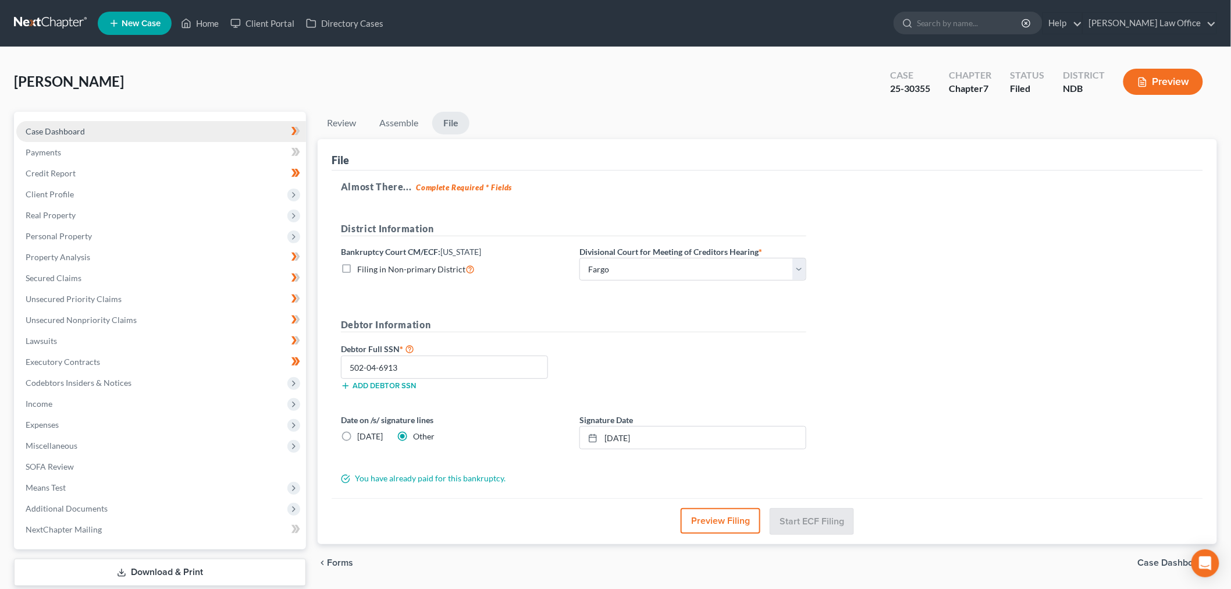
click at [65, 125] on link "Case Dashboard" at bounding box center [161, 131] width 290 height 21
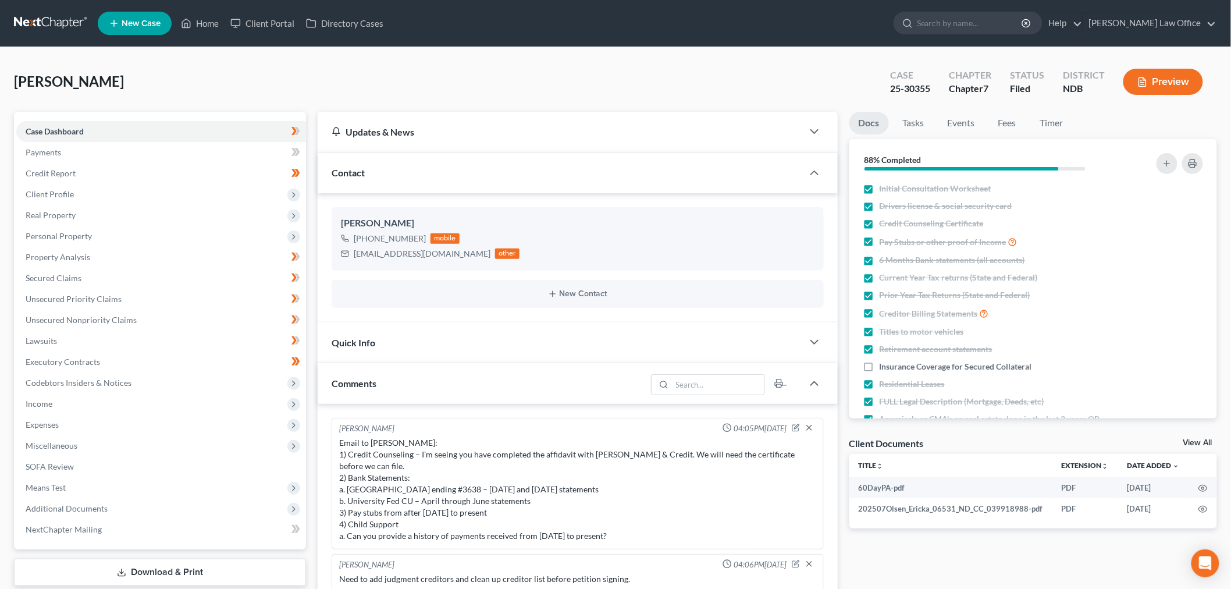
scroll to position [54, 0]
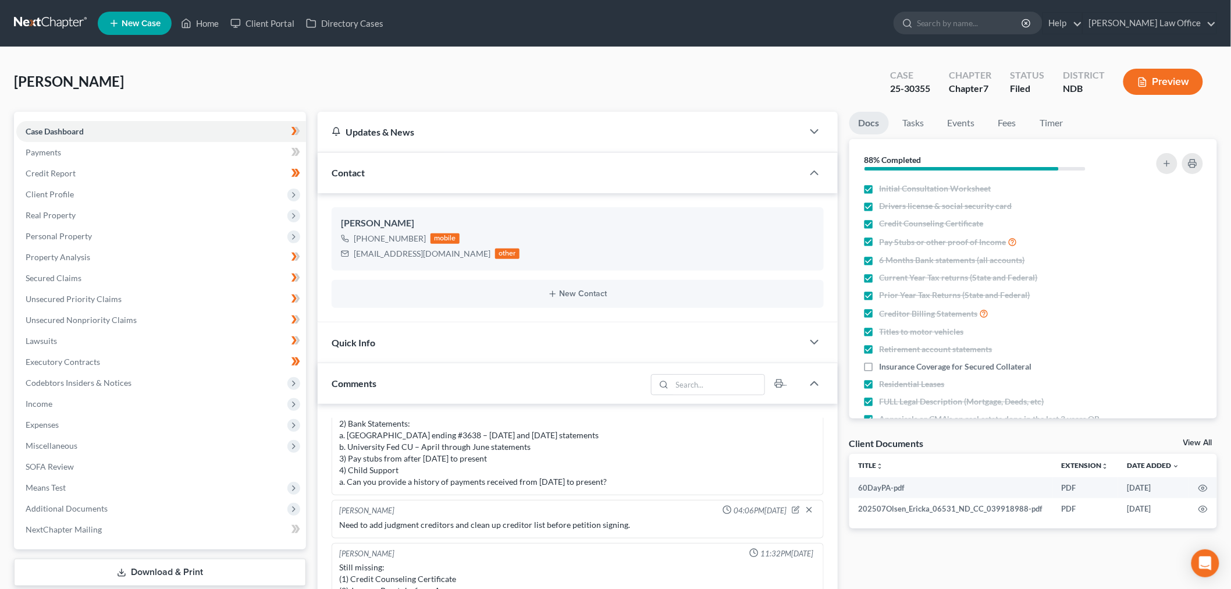
click at [419, 173] on div "Contact" at bounding box center [560, 172] width 485 height 40
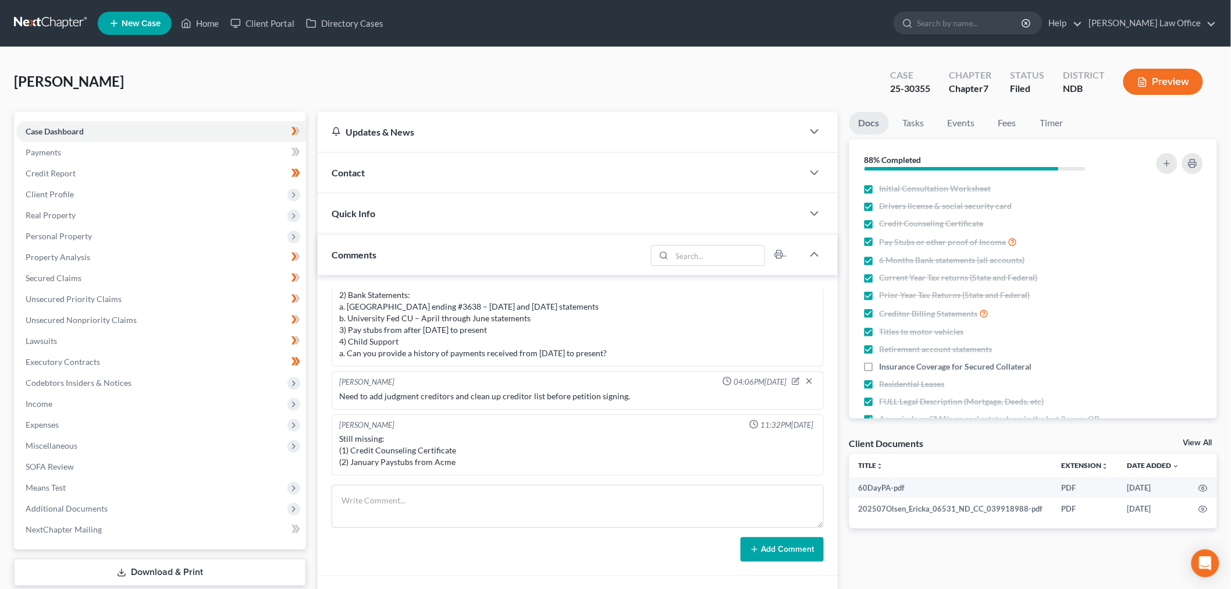
click at [503, 197] on div "Quick Info" at bounding box center [560, 213] width 485 height 40
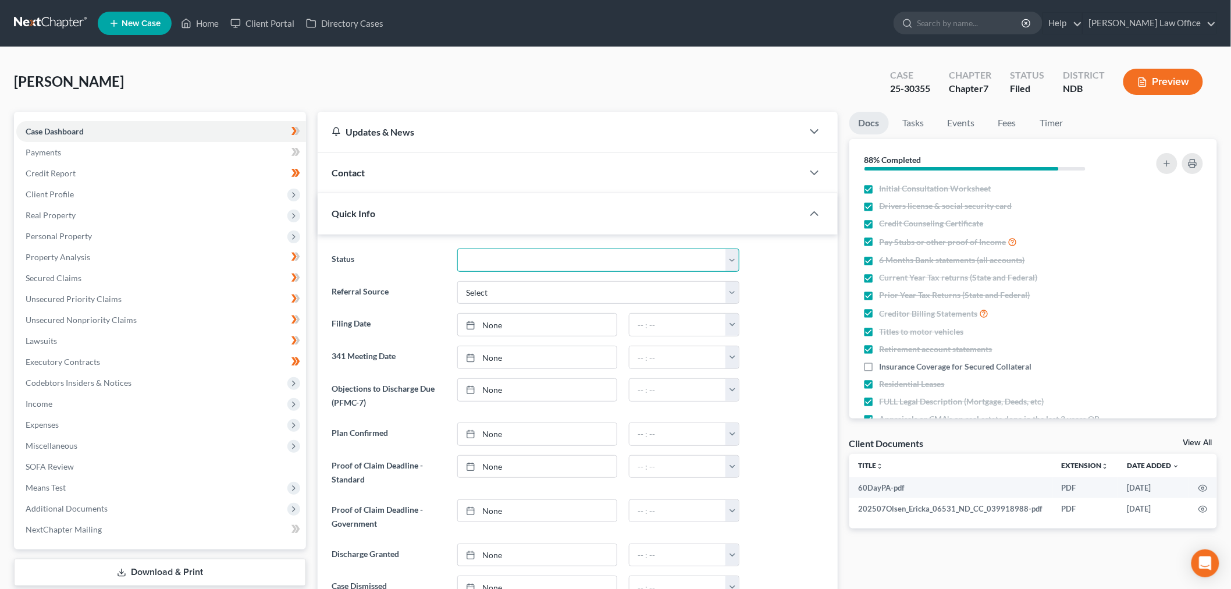
drag, startPoint x: 520, startPoint y: 264, endPoint x: 520, endPoint y: 271, distance: 7.0
click at [520, 264] on select "10 - Chapter 13 Discharged 11 - Chapter 13 Converted to 7 12 - Debt Settlement/…" at bounding box center [598, 260] width 282 height 23
select select "8"
click at [457, 249] on select "10 - Chapter 13 Discharged 11 - Chapter 13 Converted to 7 12 - Debt Settlement/…" at bounding box center [598, 260] width 282 height 23
click at [519, 286] on select "Select Word Of Mouth Previous Clients Direct Mail Website Google Search Modern …" at bounding box center [598, 292] width 282 height 23
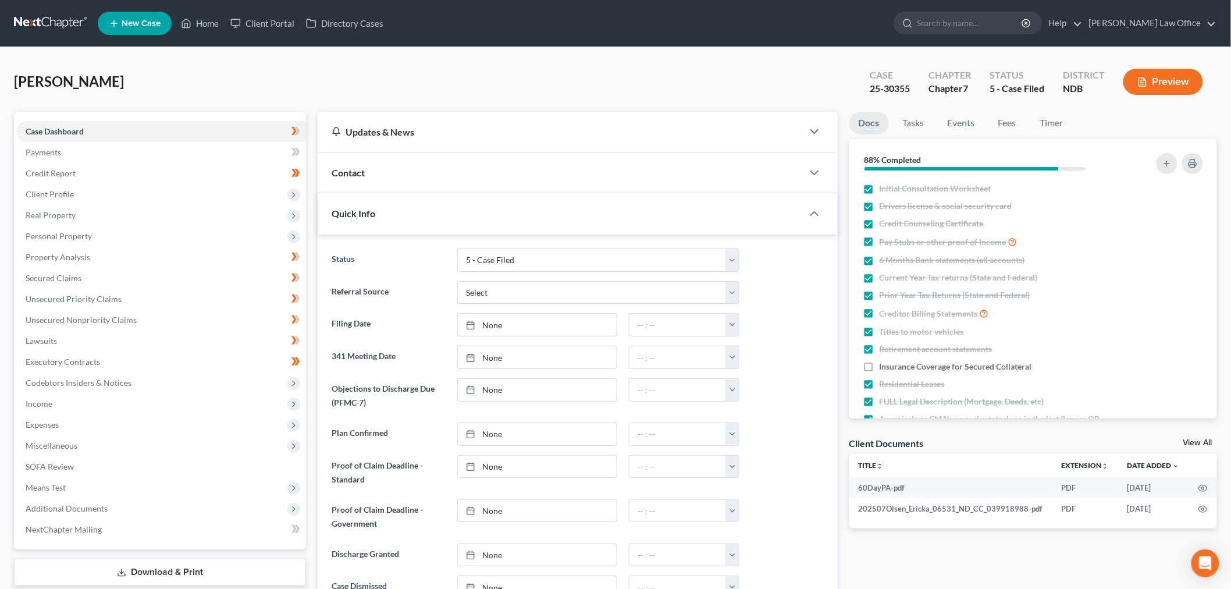
click at [386, 288] on label "Referral Source" at bounding box center [389, 292] width 126 height 23
drag, startPoint x: 500, startPoint y: 326, endPoint x: 508, endPoint y: 328, distance: 7.8
click at [501, 326] on link "None" at bounding box center [537, 325] width 159 height 22
type input "[DATE]"
click at [730, 319] on button "button" at bounding box center [732, 325] width 13 height 22
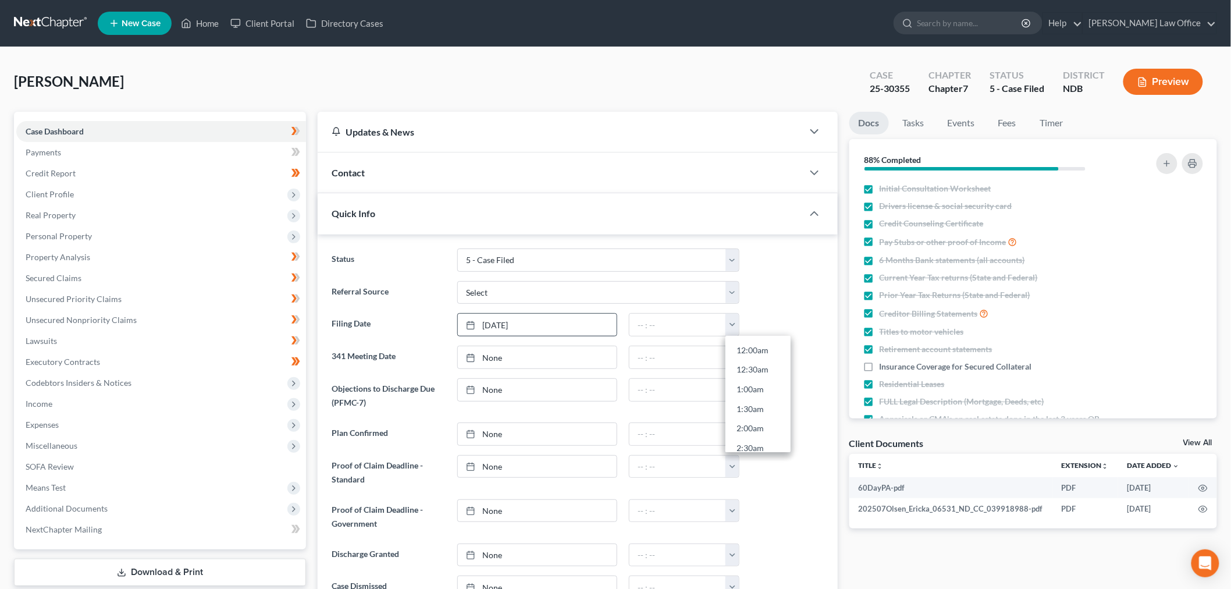
click at [48, 30] on link at bounding box center [51, 23] width 74 height 21
